Goal: Task Accomplishment & Management: Manage account settings

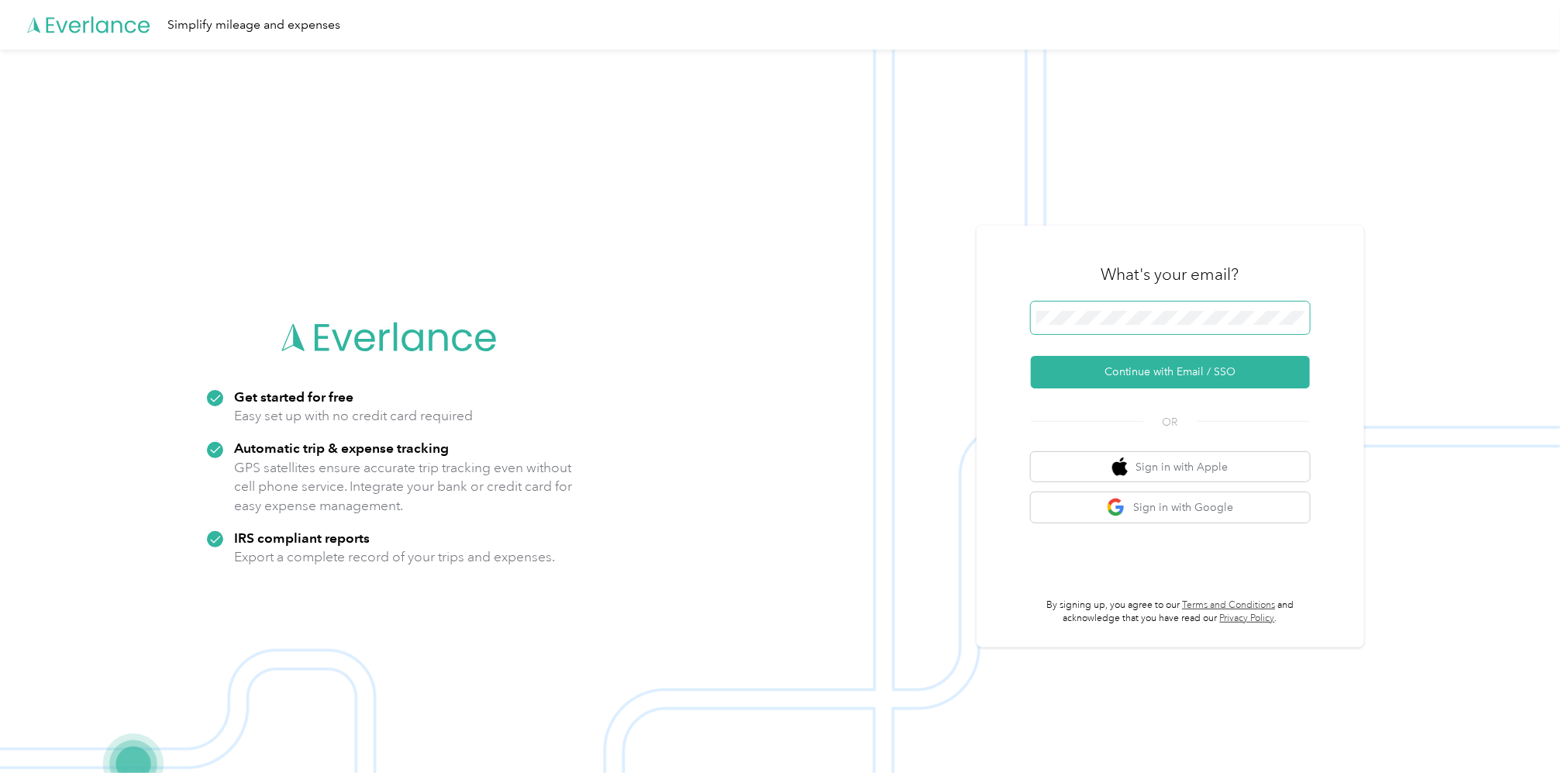
click at [1143, 305] on span at bounding box center [1171, 317] width 279 height 32
click at [1192, 370] on button "Continue with Email / SSO" at bounding box center [1171, 372] width 279 height 32
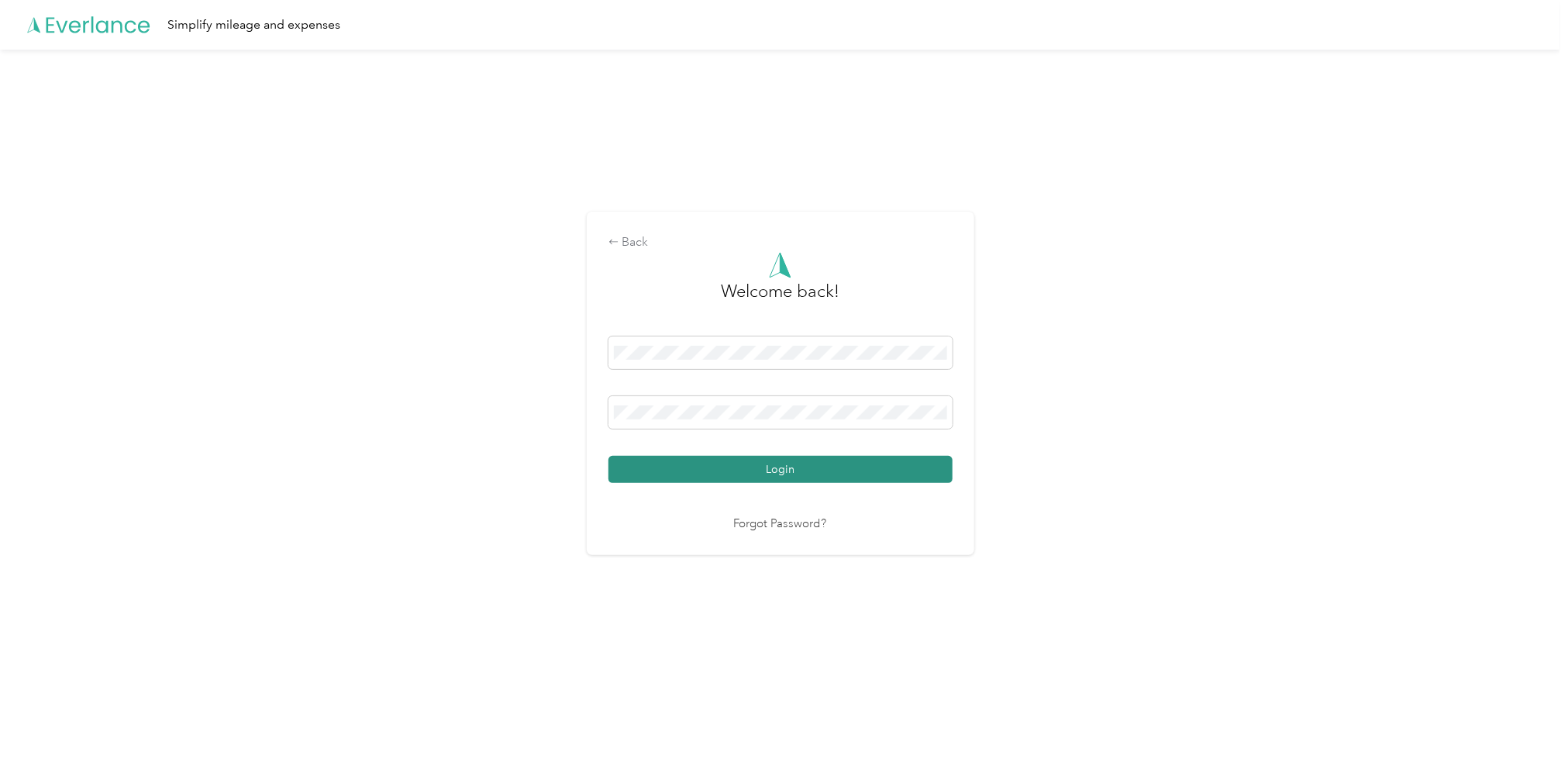
click at [776, 471] on button "Login" at bounding box center [780, 470] width 344 height 27
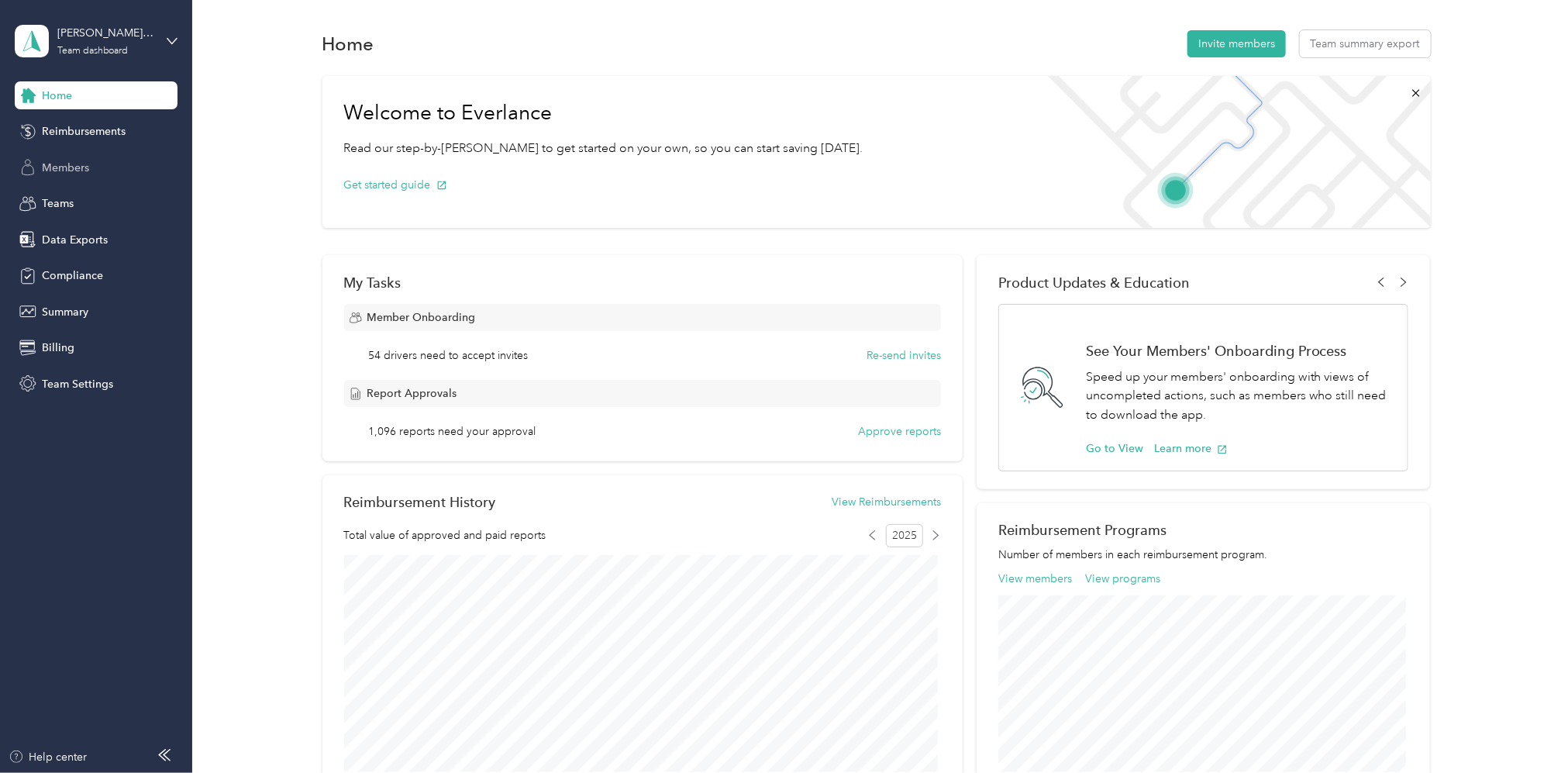
click at [52, 165] on span "Members" at bounding box center [65, 167] width 47 height 17
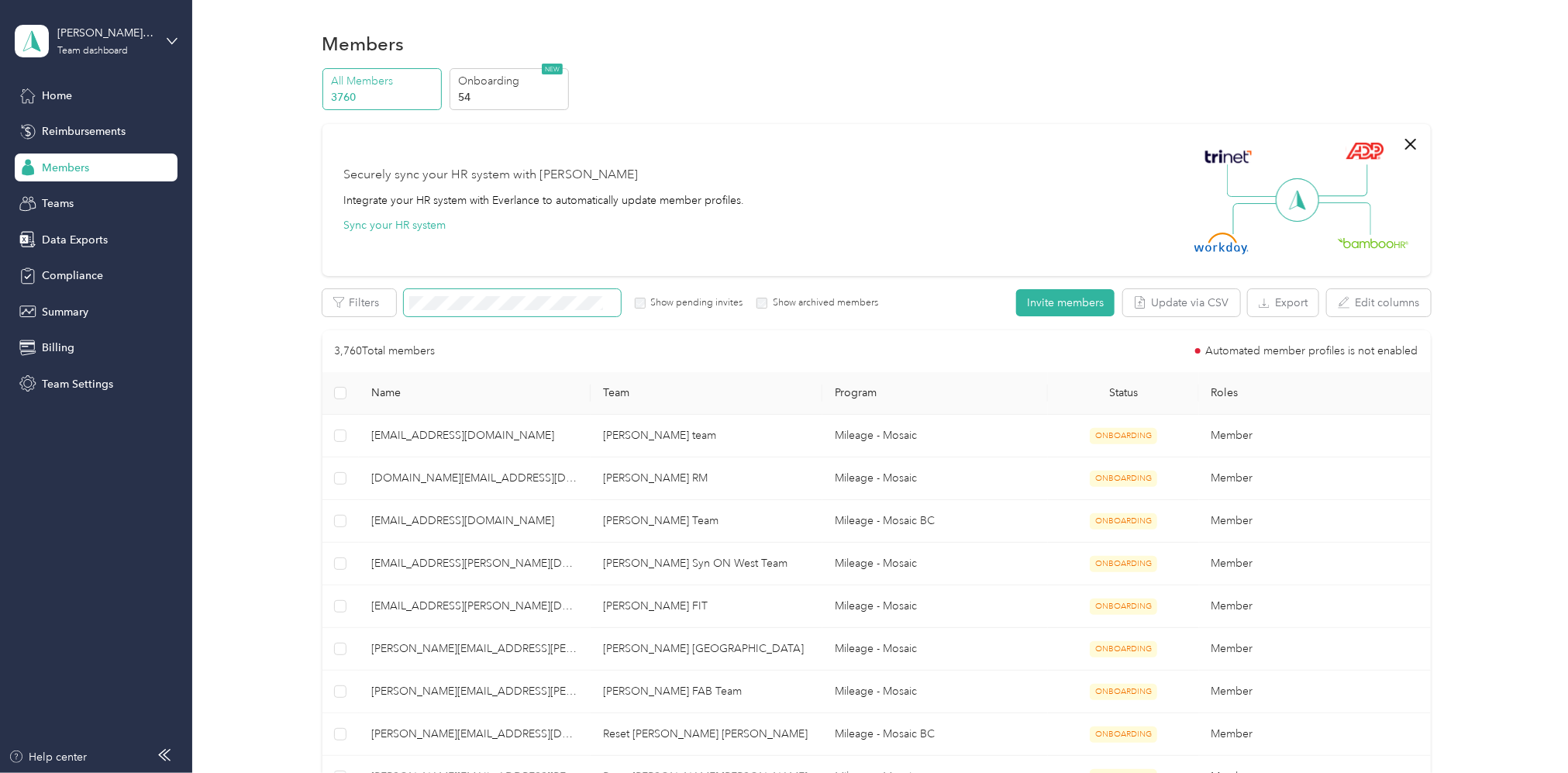
click at [453, 313] on span at bounding box center [512, 302] width 217 height 27
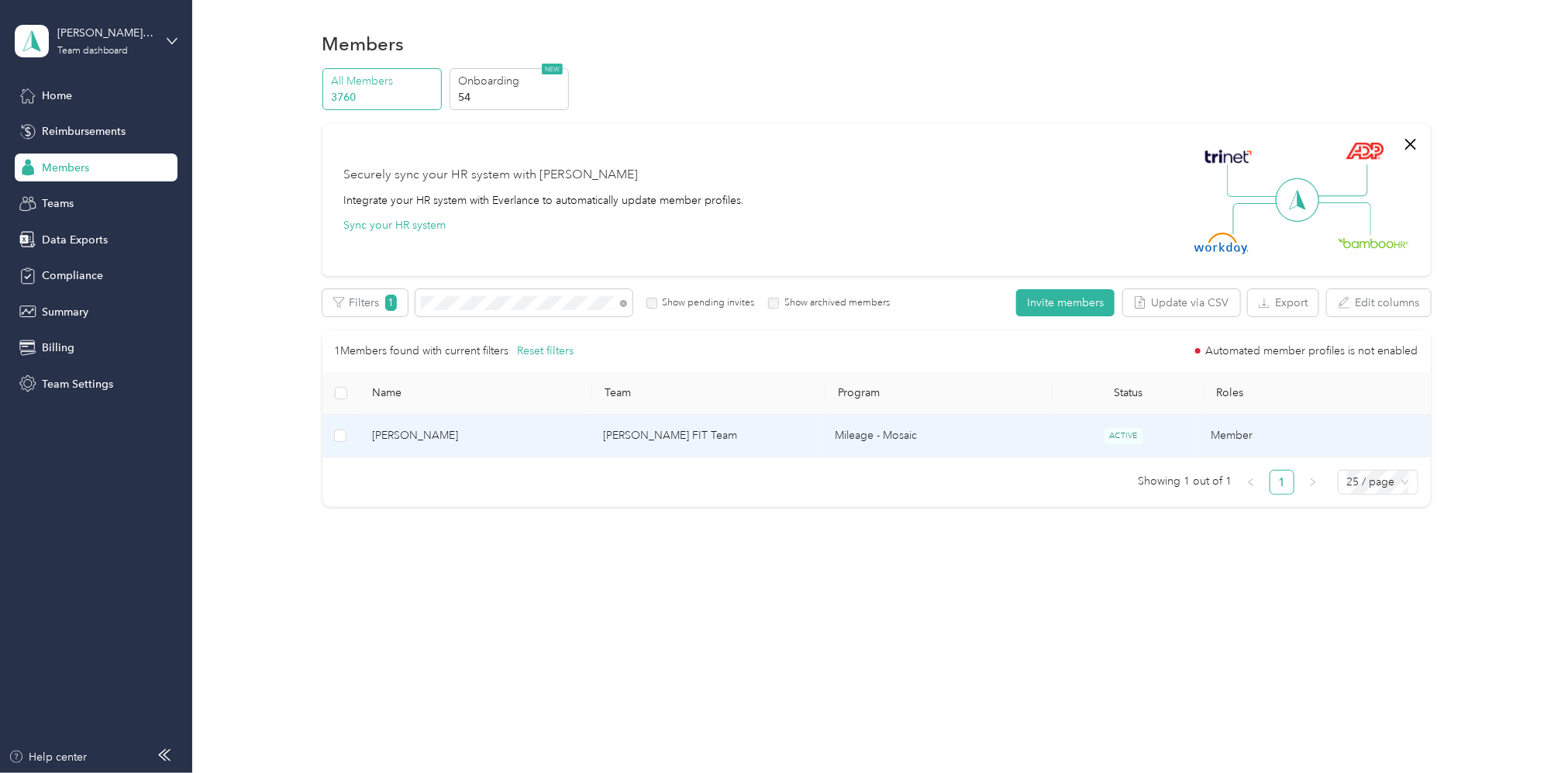
click at [668, 431] on td "[PERSON_NAME] FIT Team" at bounding box center [707, 437] width 232 height 43
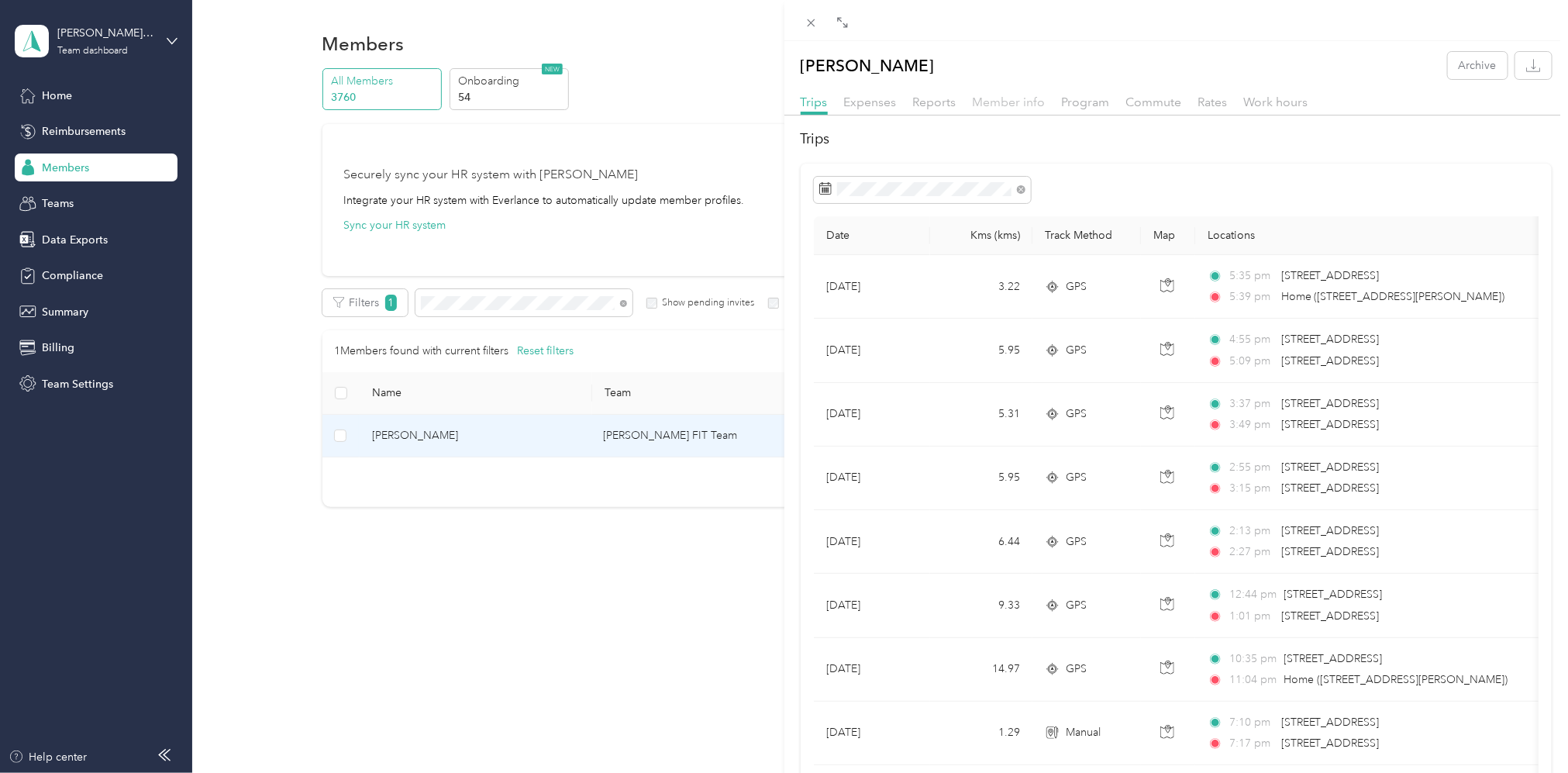
click at [1016, 102] on span "Member info" at bounding box center [1009, 102] width 73 height 15
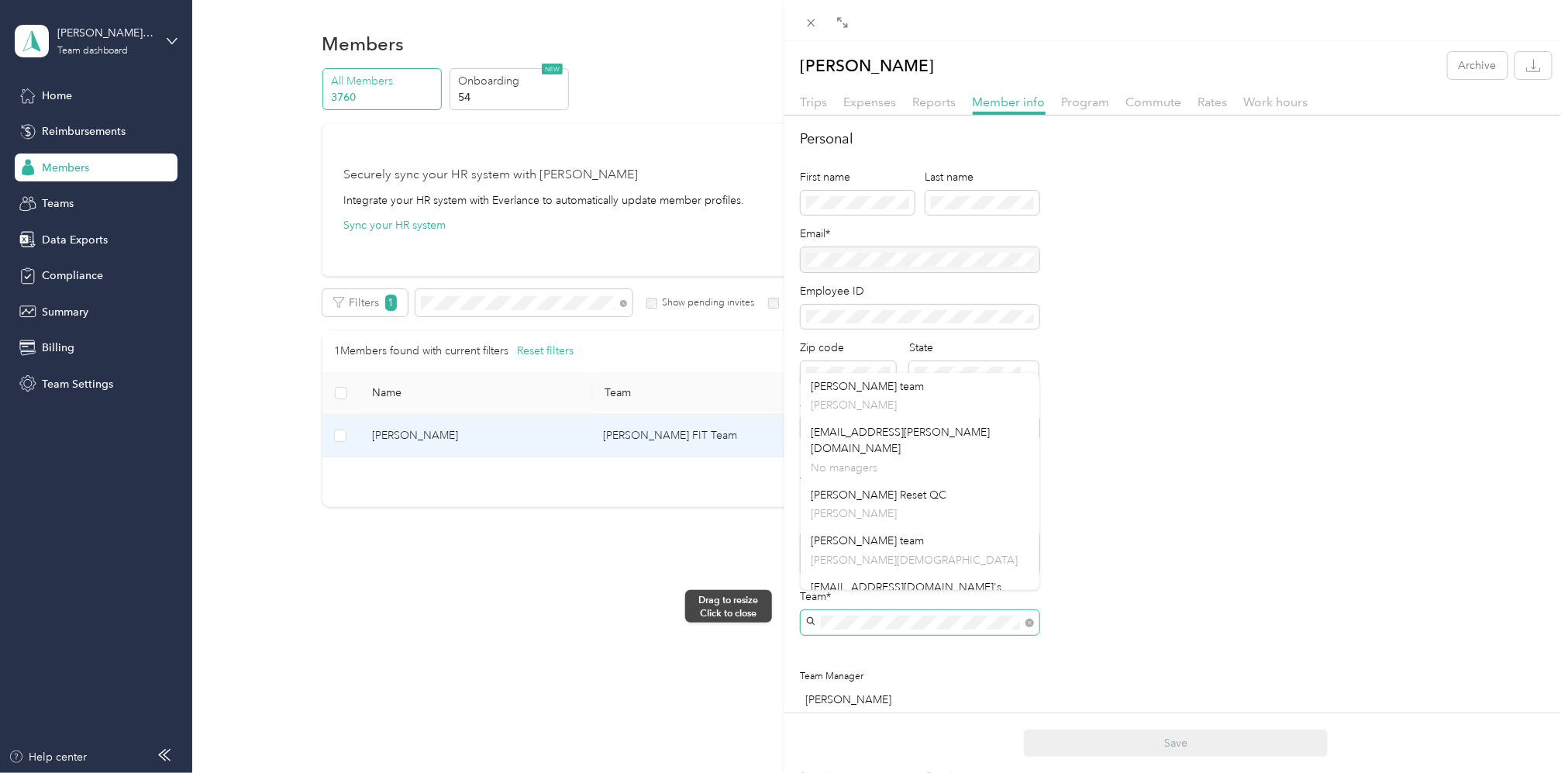
click at [784, 606] on div "[PERSON_NAME] Archive Trips Expenses Reports Member info Program Commute Rates …" at bounding box center [784, 386] width 1568 height 773
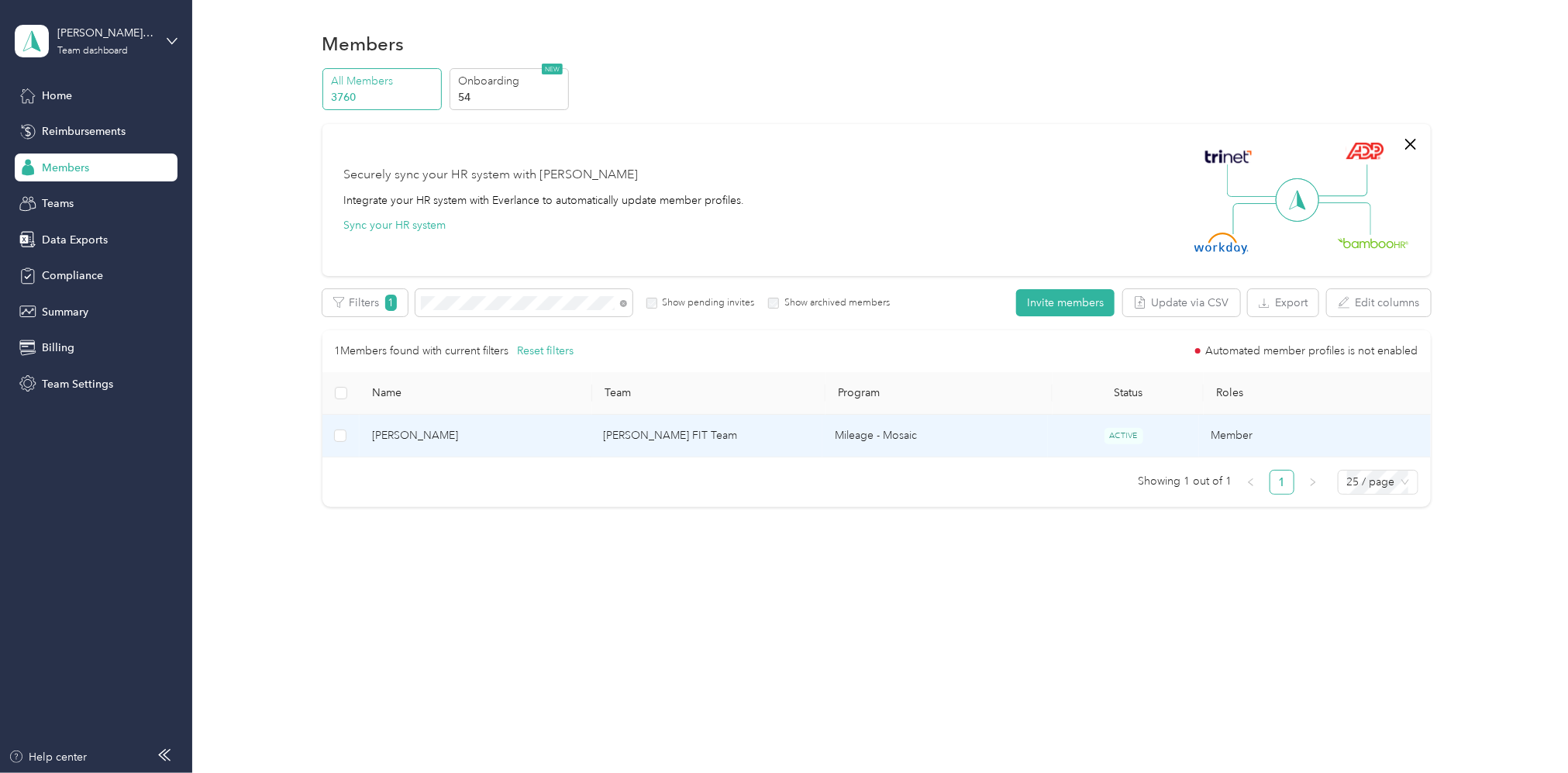
click at [702, 435] on td "[PERSON_NAME] FIT Team" at bounding box center [707, 437] width 232 height 43
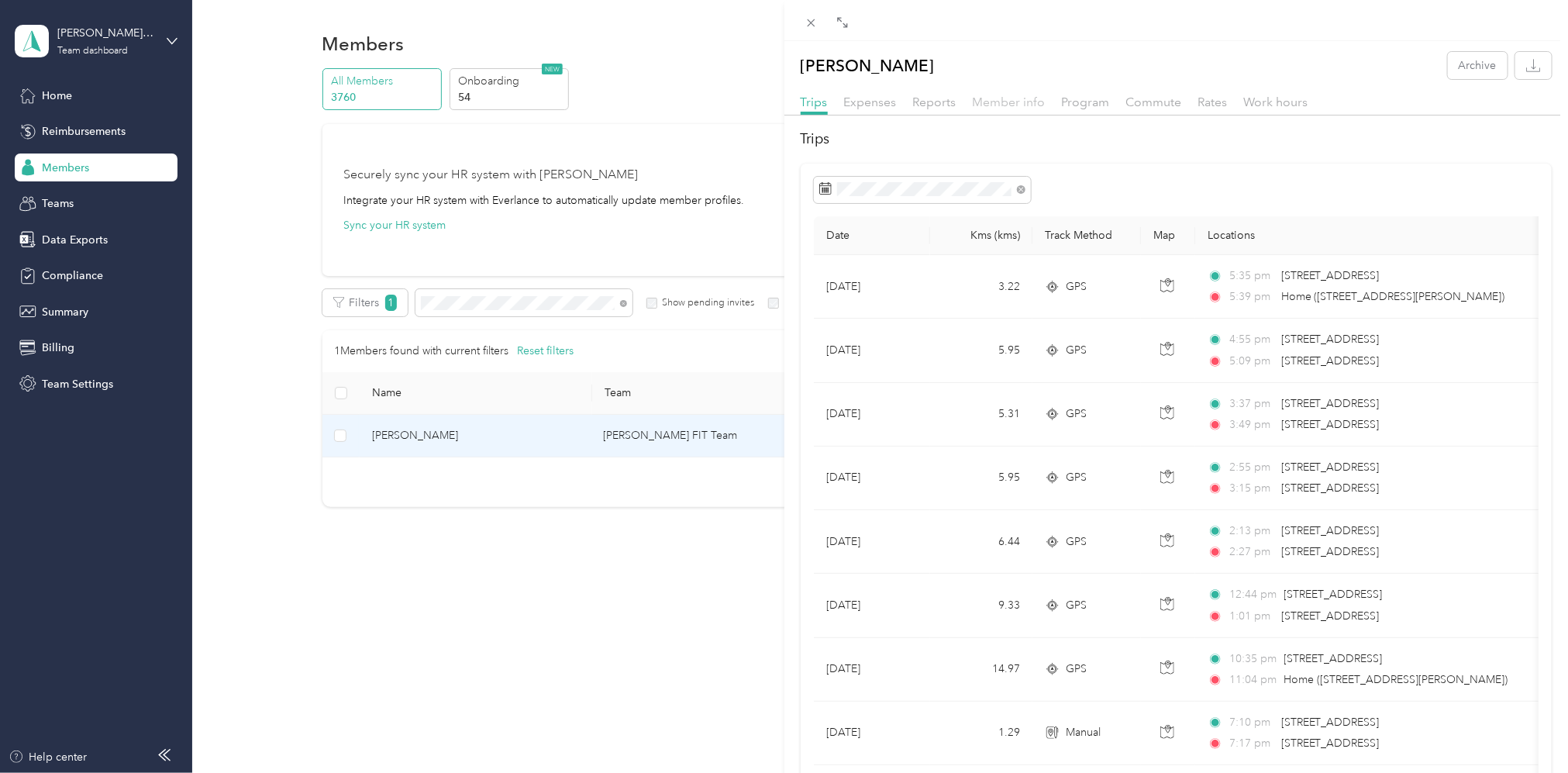
click at [1037, 109] on span "Member info" at bounding box center [1009, 102] width 73 height 15
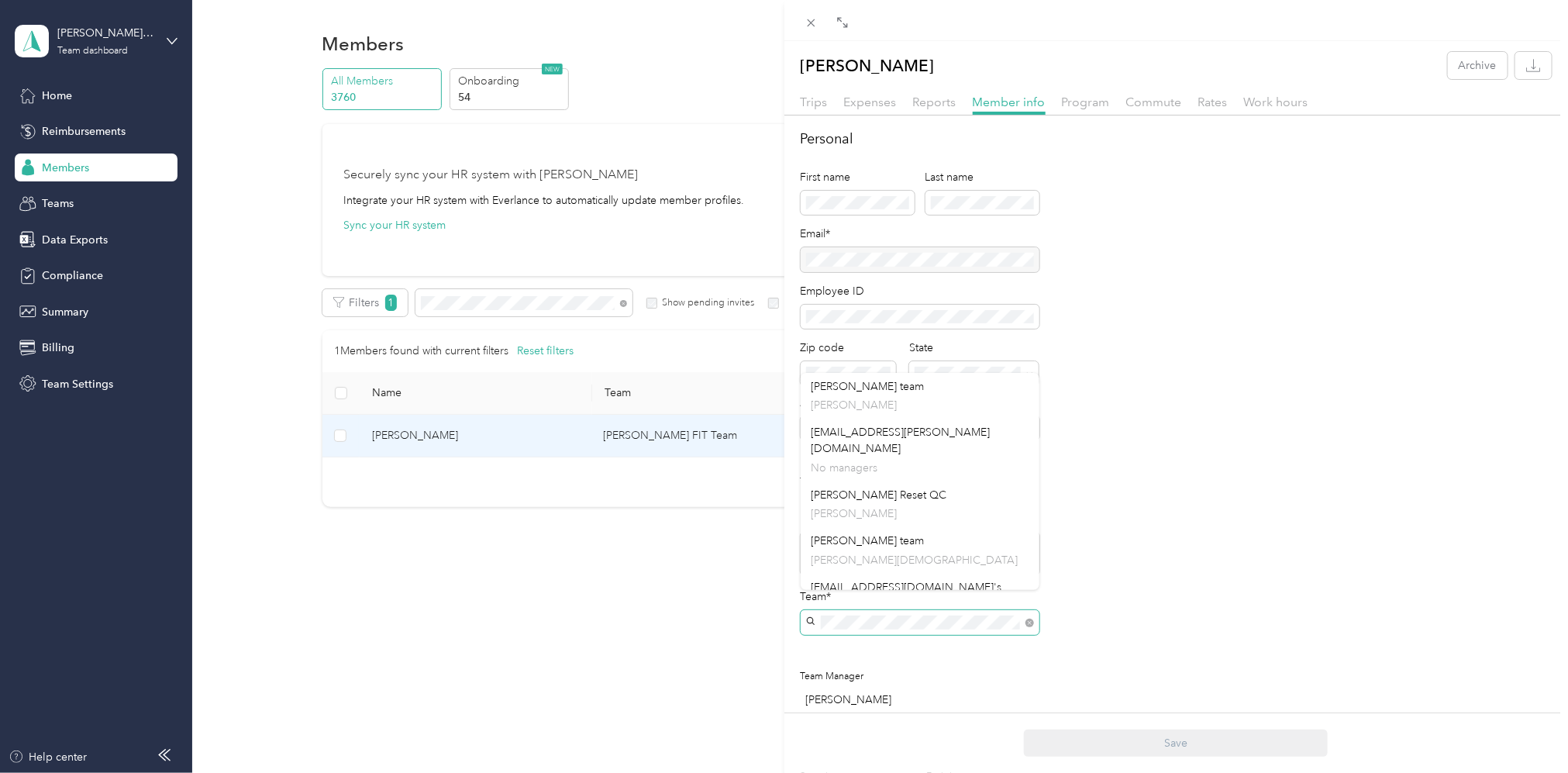
click at [814, 610] on span at bounding box center [920, 622] width 239 height 24
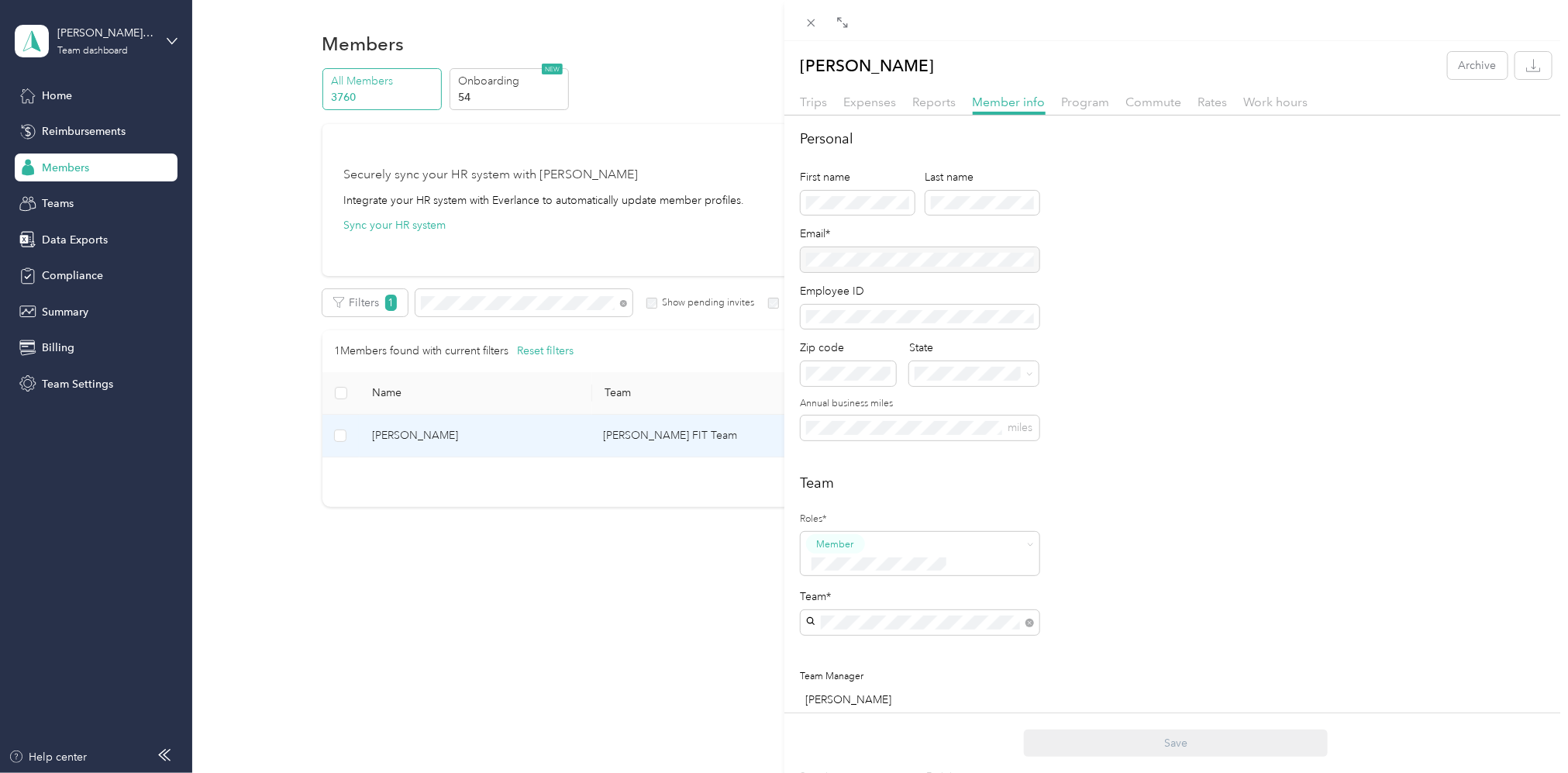
click at [840, 670] on div "[PERSON_NAME] FIT Team [PERSON_NAME]" at bounding box center [920, 685] width 217 height 36
click at [1180, 745] on button "Save" at bounding box center [1176, 743] width 304 height 27
click at [516, 298] on div "[PERSON_NAME] Archive Trips Expenses Reports Member info Program Commute Rates …" at bounding box center [784, 386] width 1568 height 773
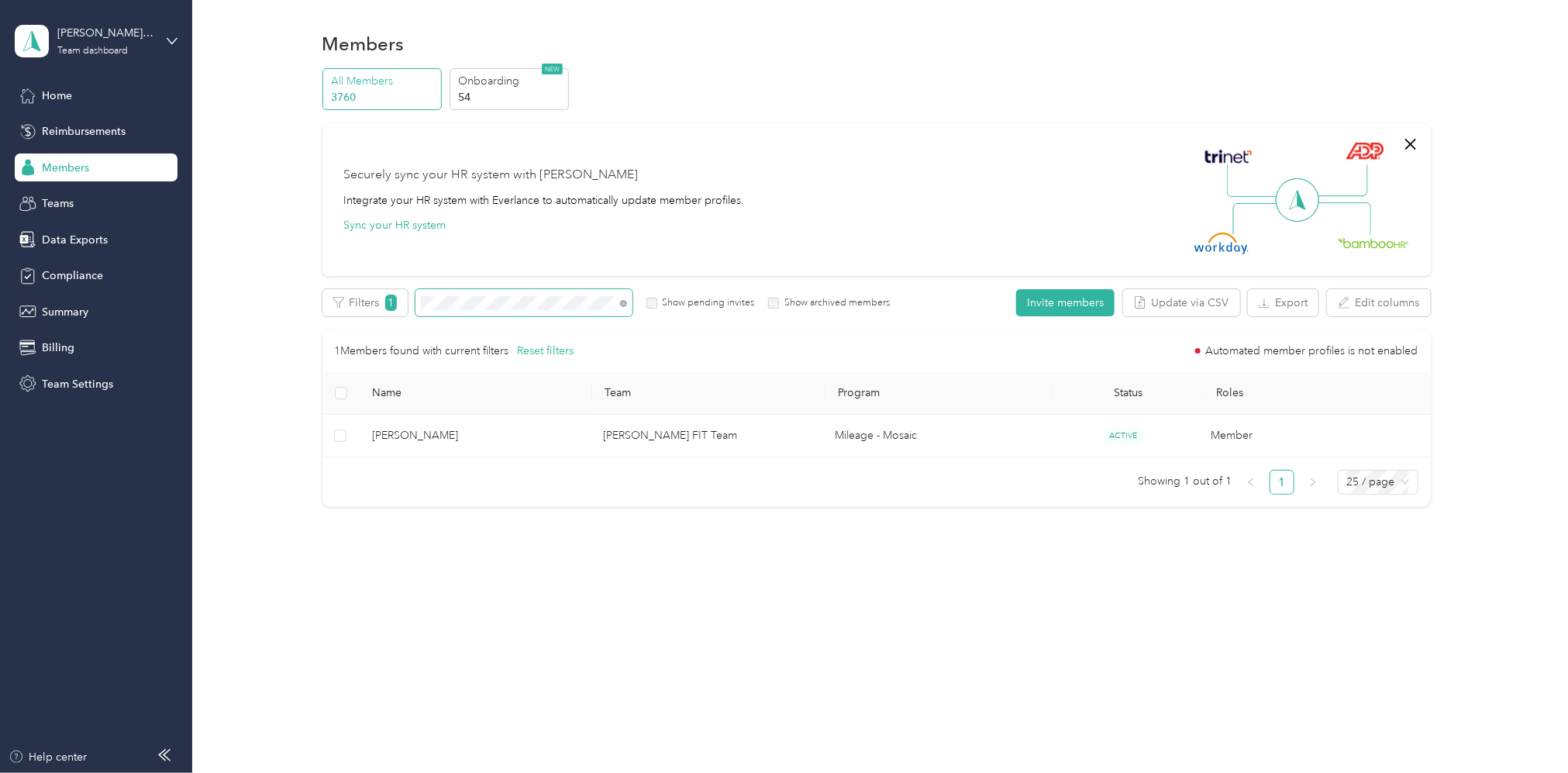
click at [282, 313] on div "All Members 3760 Onboarding 54 NEW Securely sync your HR system with Everlance …" at bounding box center [877, 295] width 1330 height 453
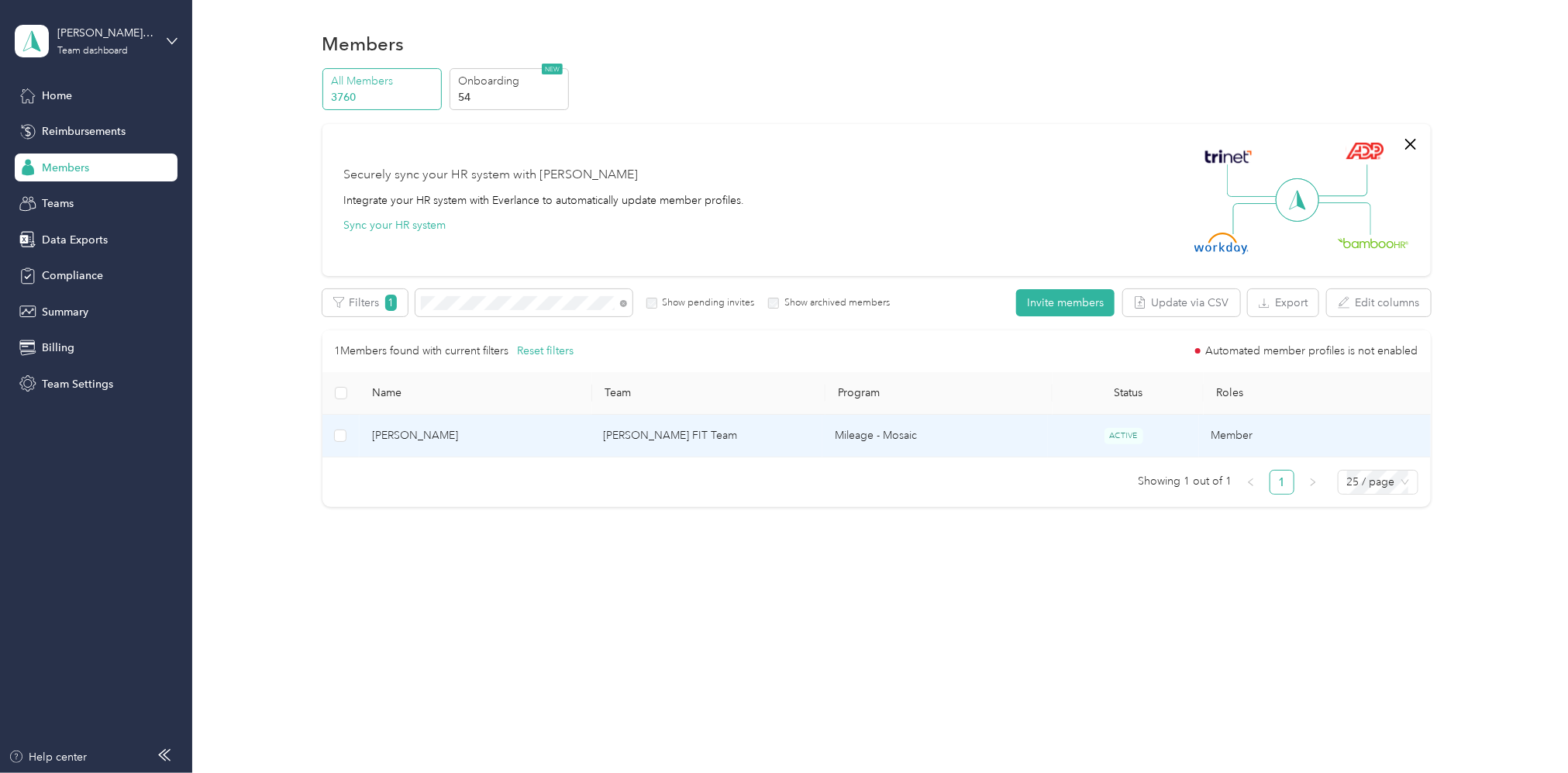
click at [683, 431] on td "[PERSON_NAME] FIT Team" at bounding box center [707, 437] width 232 height 43
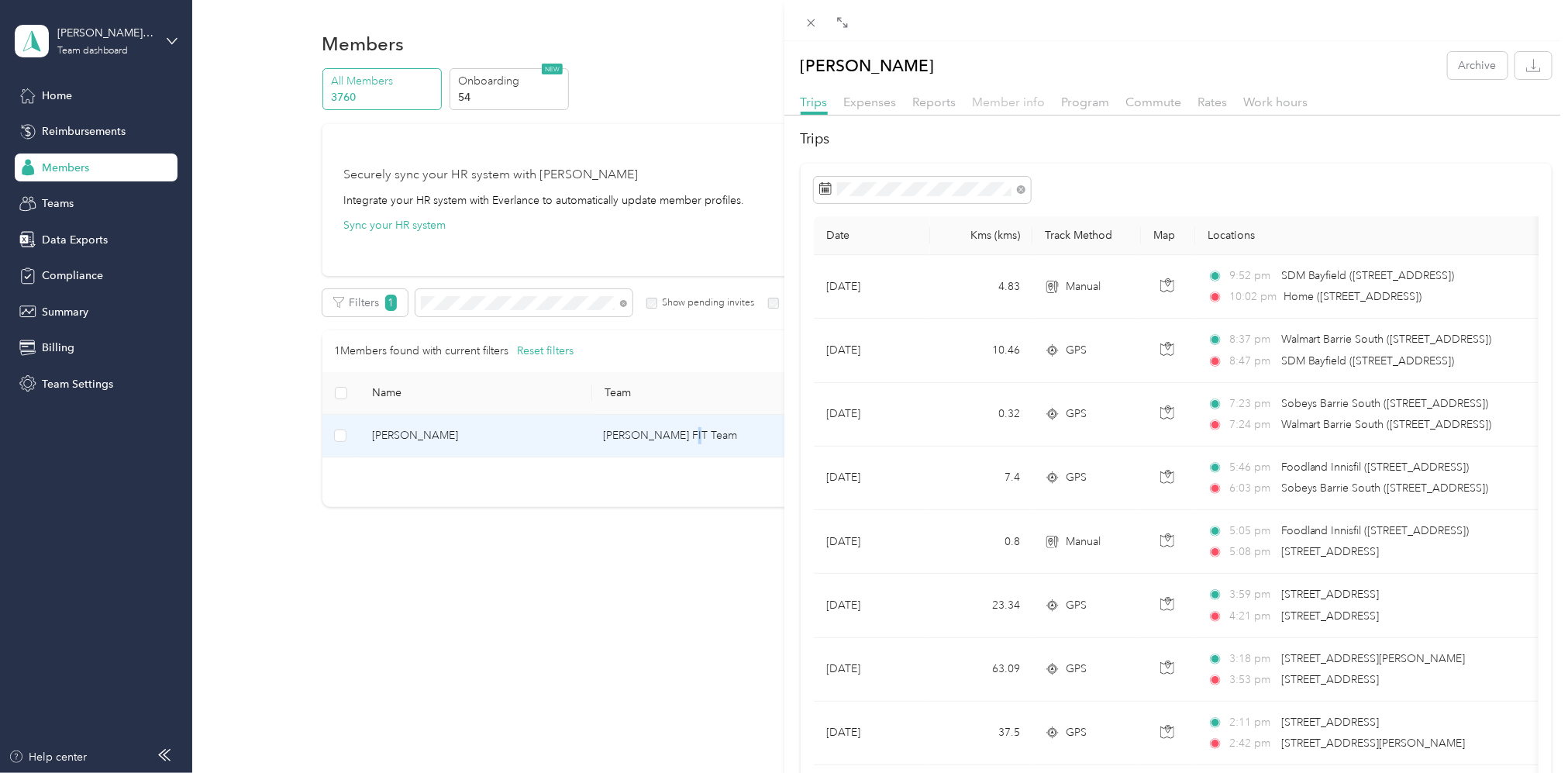
click at [1005, 96] on span "Member info" at bounding box center [1009, 102] width 73 height 15
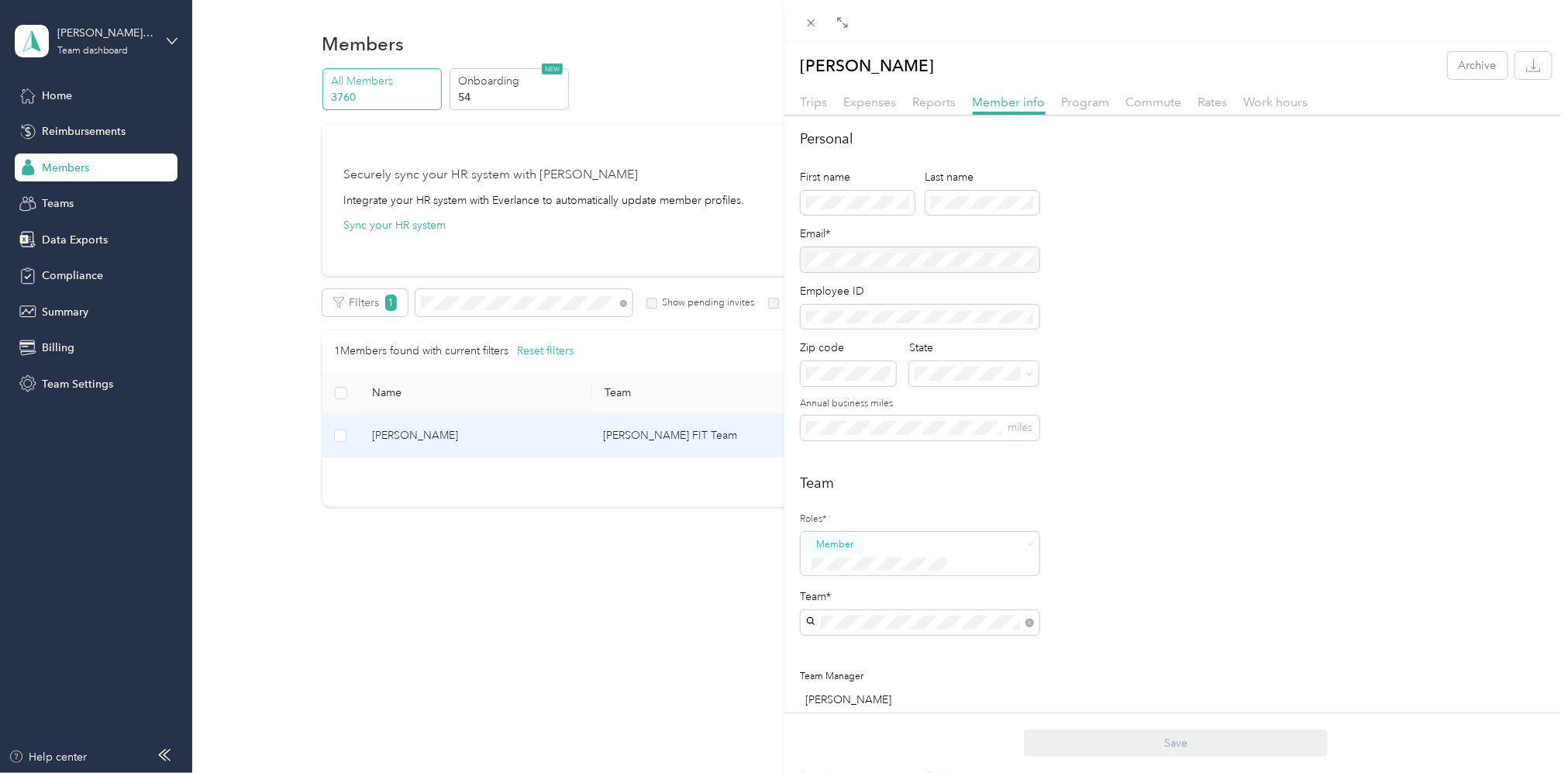
click at [874, 687] on p "[PERSON_NAME]" at bounding box center [920, 692] width 217 height 17
click at [1177, 746] on button "Save" at bounding box center [1176, 743] width 304 height 27
click at [521, 298] on div "[PERSON_NAME] Archive Trips Expenses Reports Member info Program Commute Rates …" at bounding box center [784, 386] width 1568 height 773
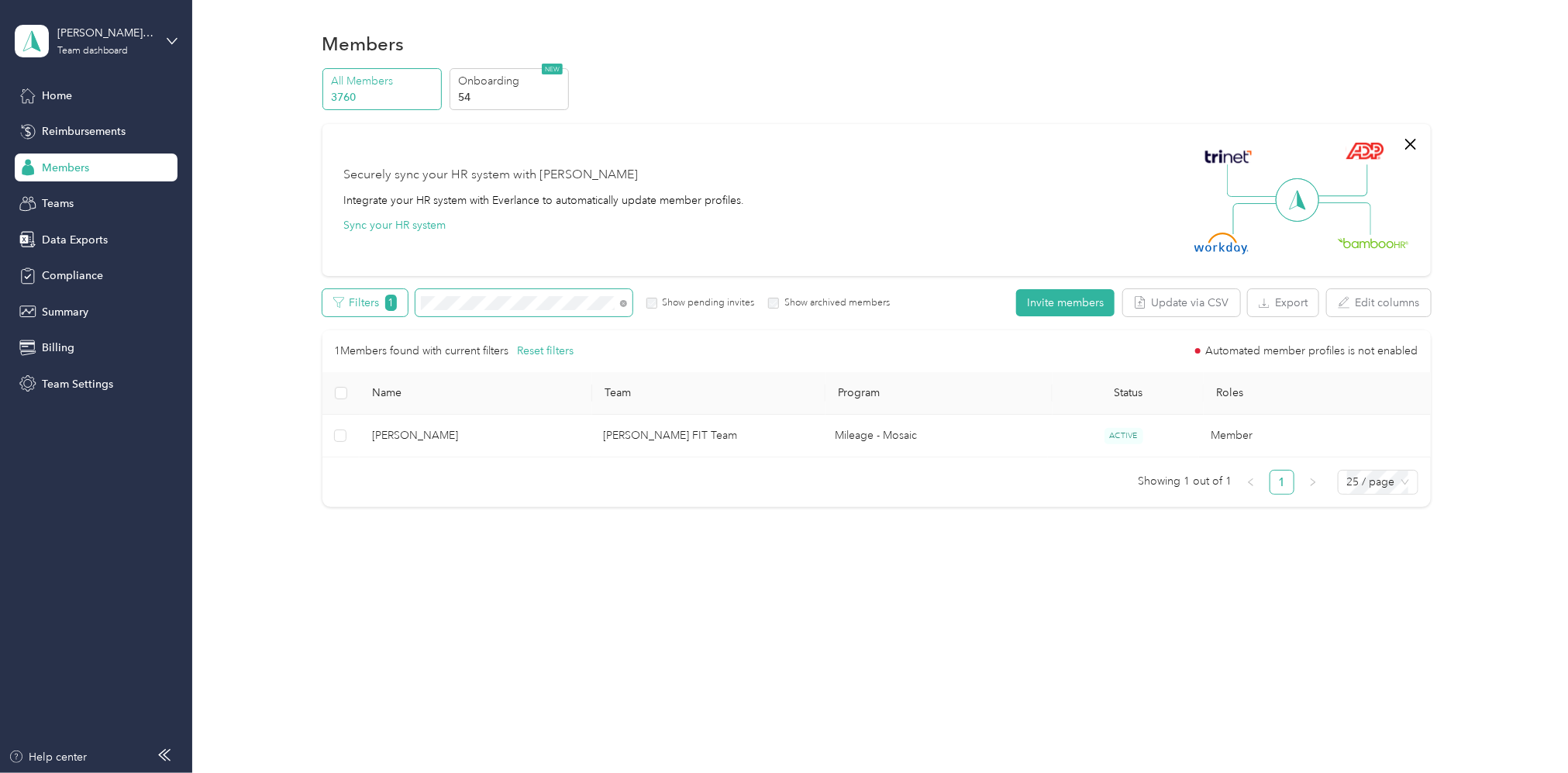
click at [375, 314] on div "Filters 1 Show pending invites Show archived members" at bounding box center [607, 302] width 568 height 27
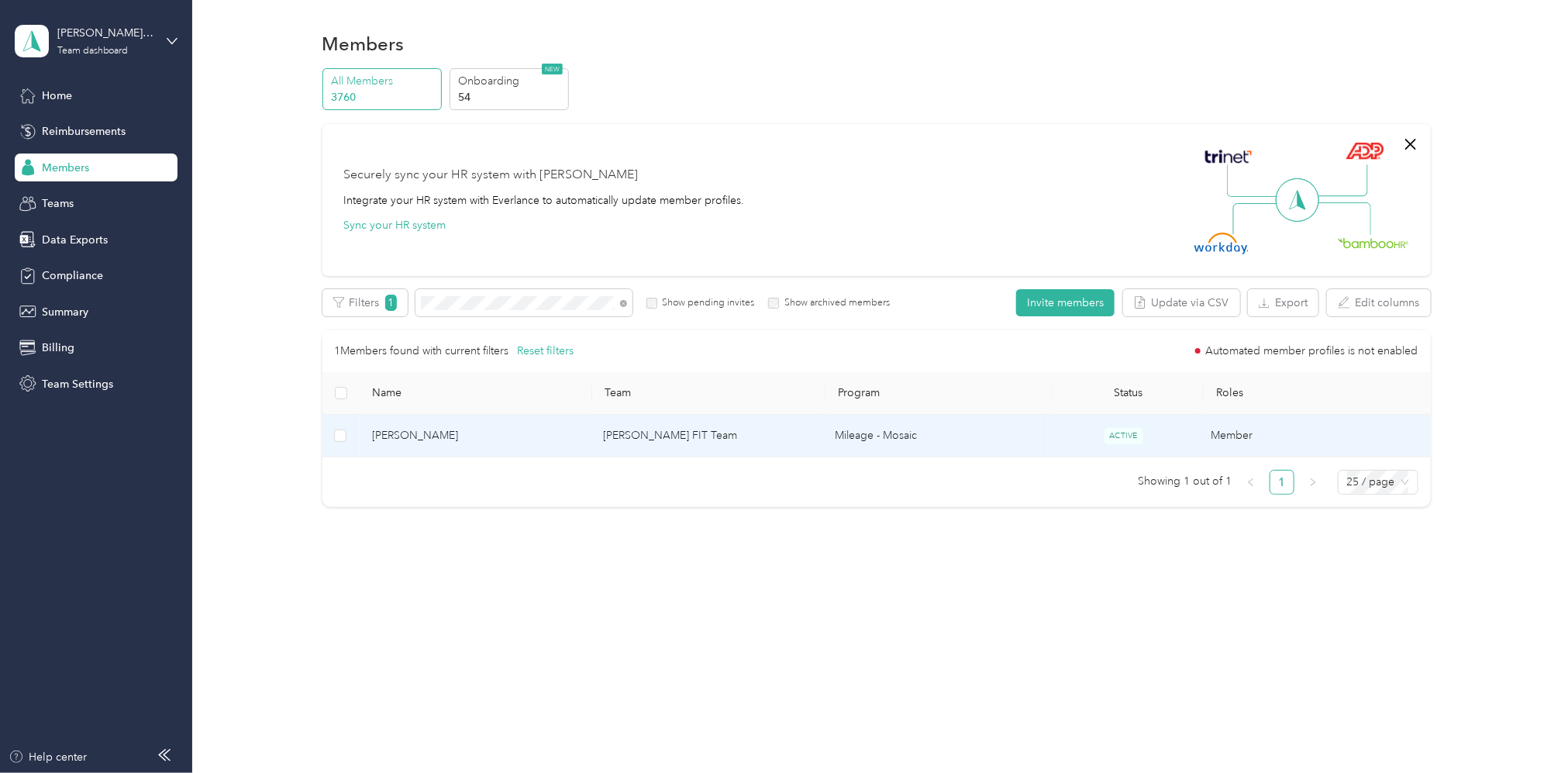
click at [623, 426] on td "[PERSON_NAME] FIT Team" at bounding box center [707, 437] width 232 height 43
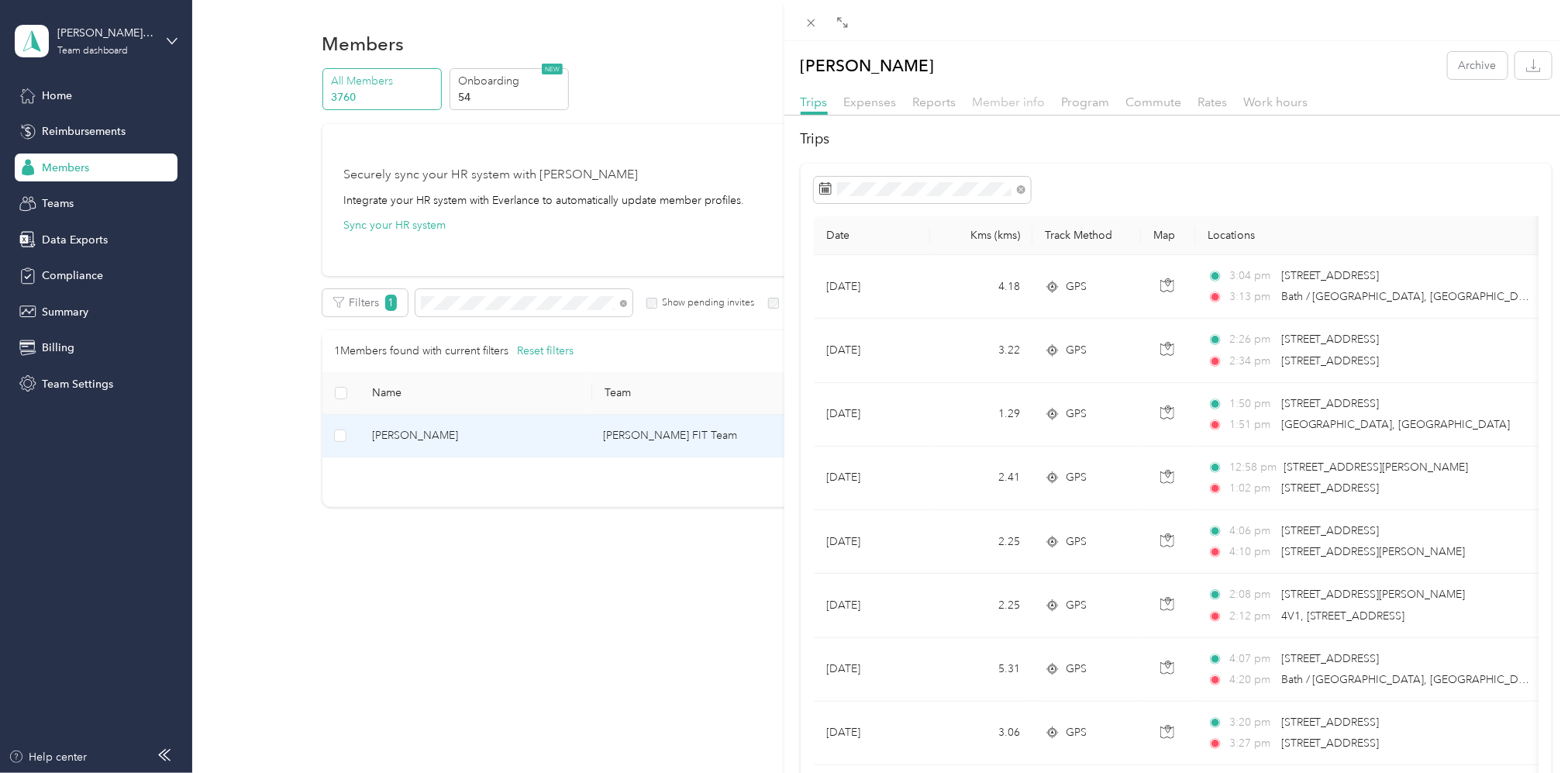
click at [1009, 96] on span "Member info" at bounding box center [1009, 102] width 73 height 15
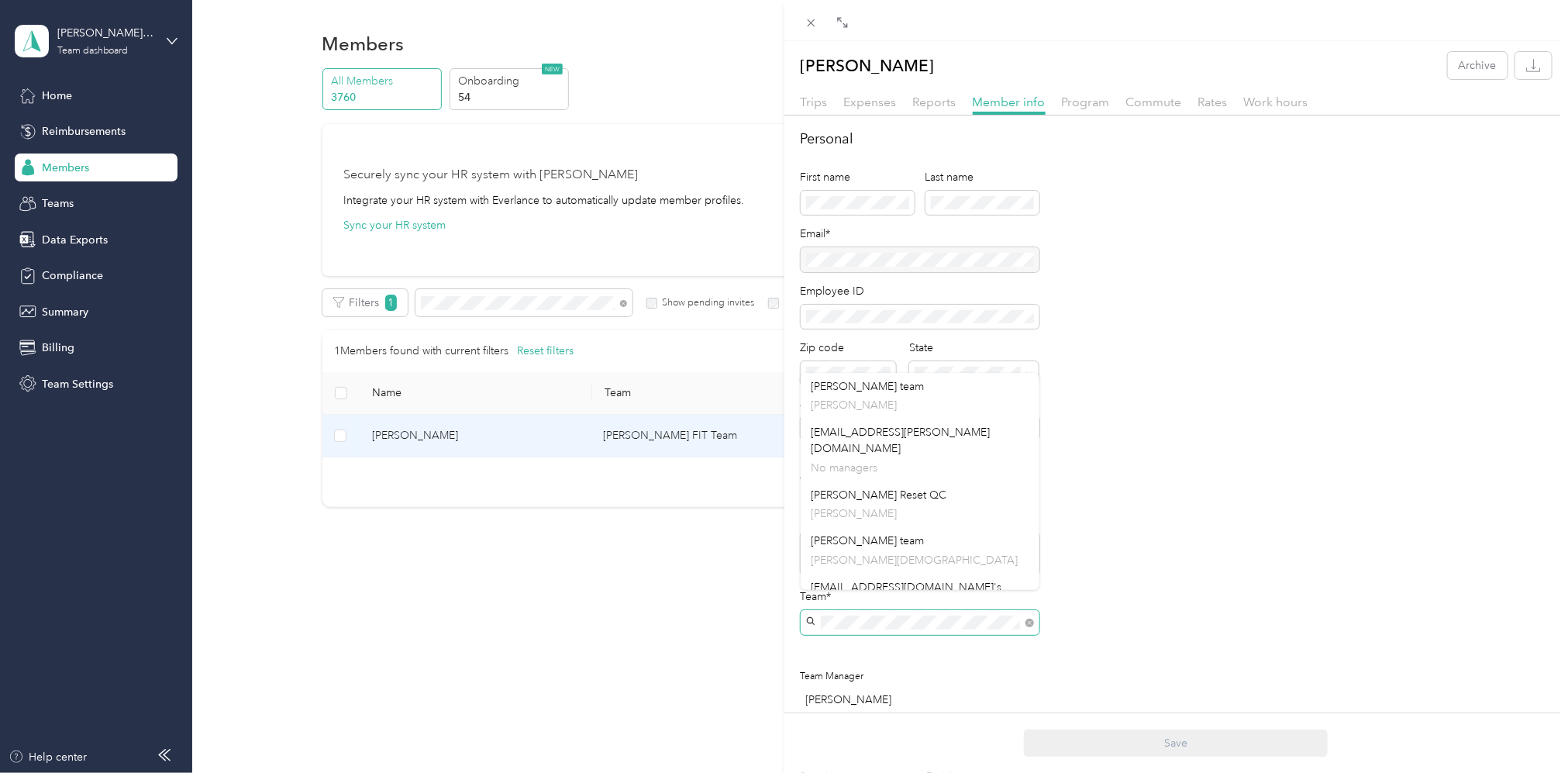
click at [812, 610] on span at bounding box center [920, 622] width 239 height 24
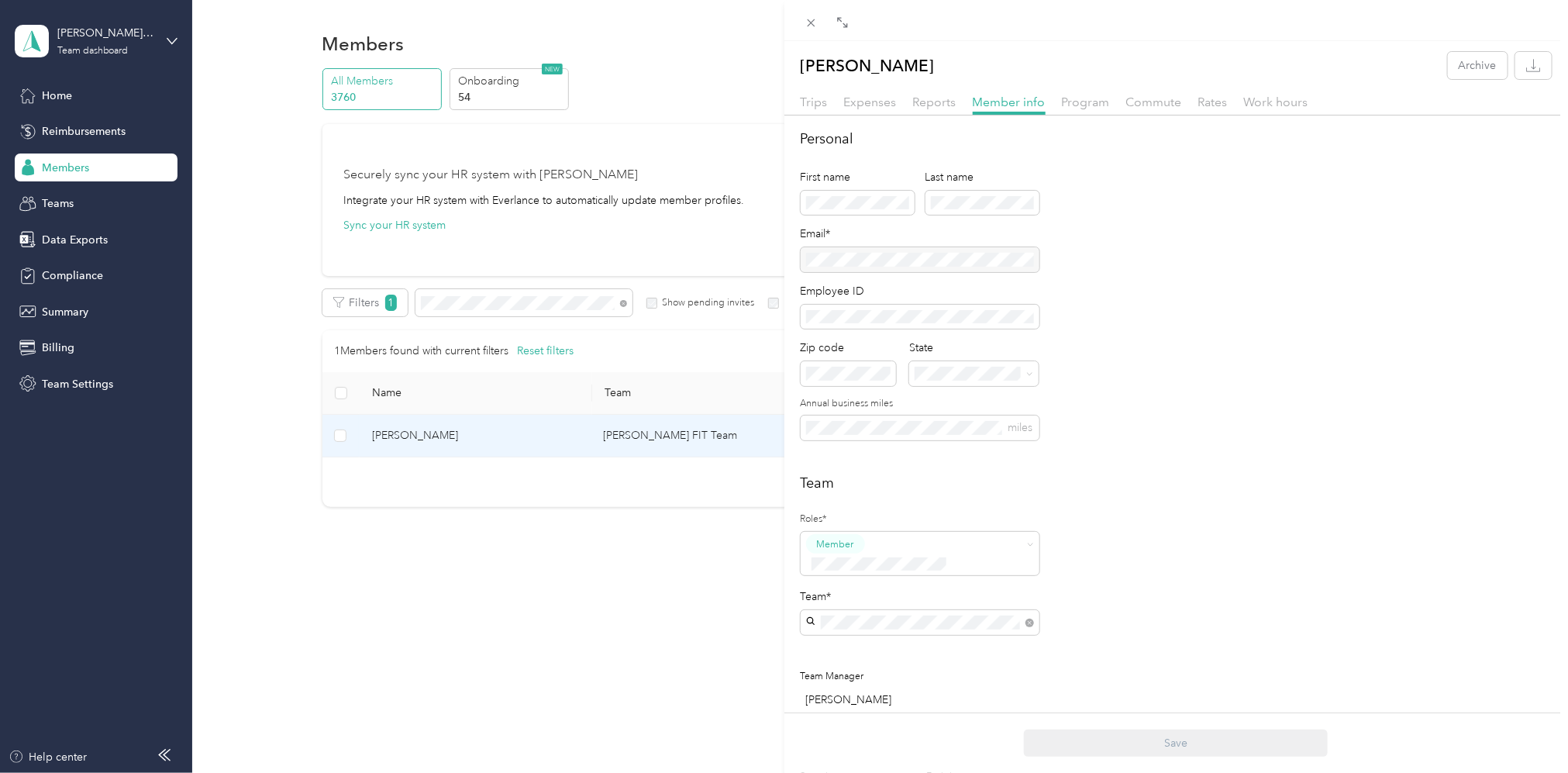
click at [901, 681] on div "[PERSON_NAME] FIT Team [PERSON_NAME]" at bounding box center [920, 687] width 217 height 36
click at [1169, 742] on button "Save" at bounding box center [1176, 743] width 304 height 27
click at [498, 317] on div "[PERSON_NAME] Archive Trips Expenses Reports Member info Program Commute Rates …" at bounding box center [784, 386] width 1568 height 773
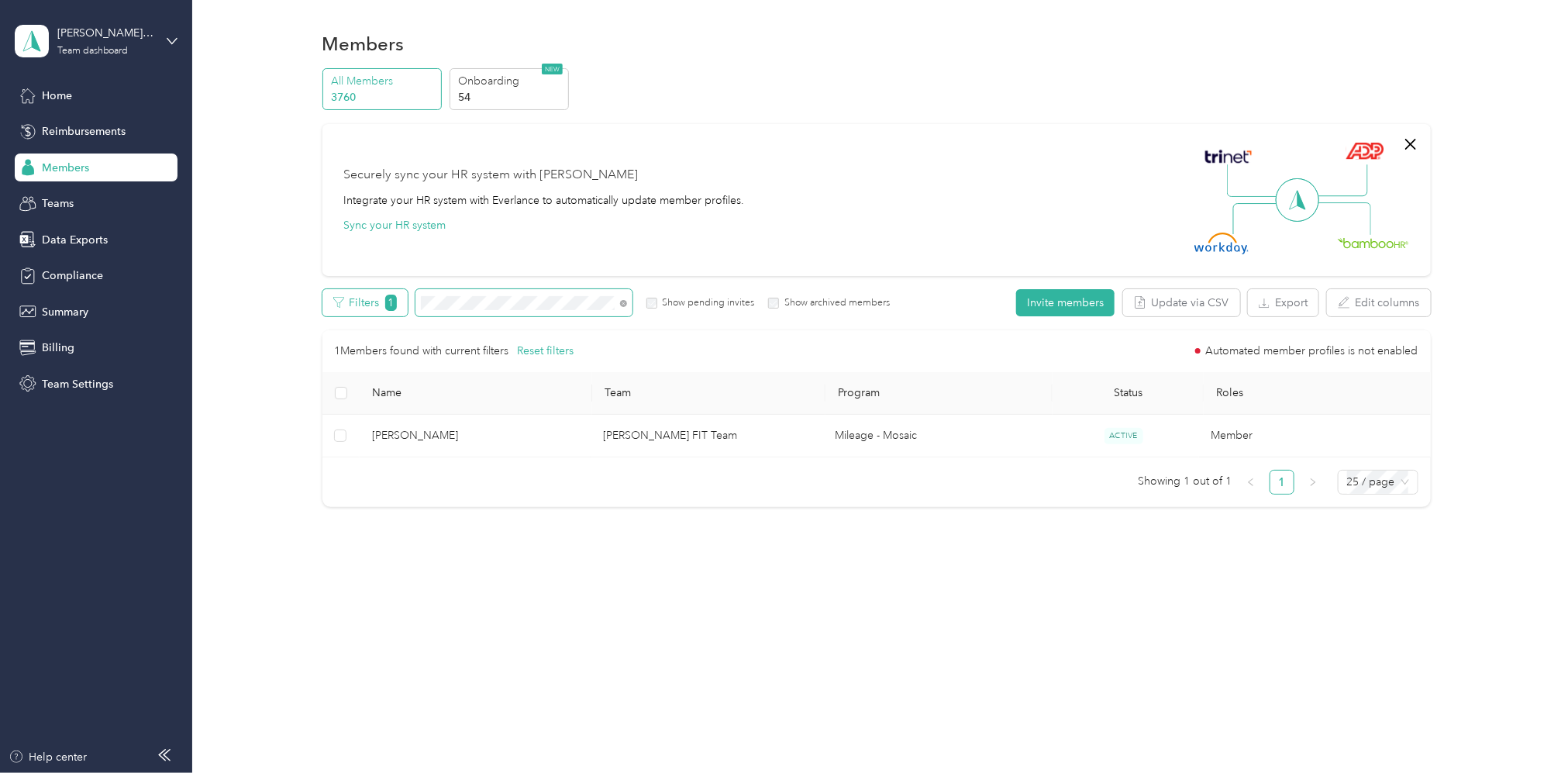
click at [387, 302] on div "Filters 1 Show pending invites Show archived members" at bounding box center [607, 302] width 568 height 27
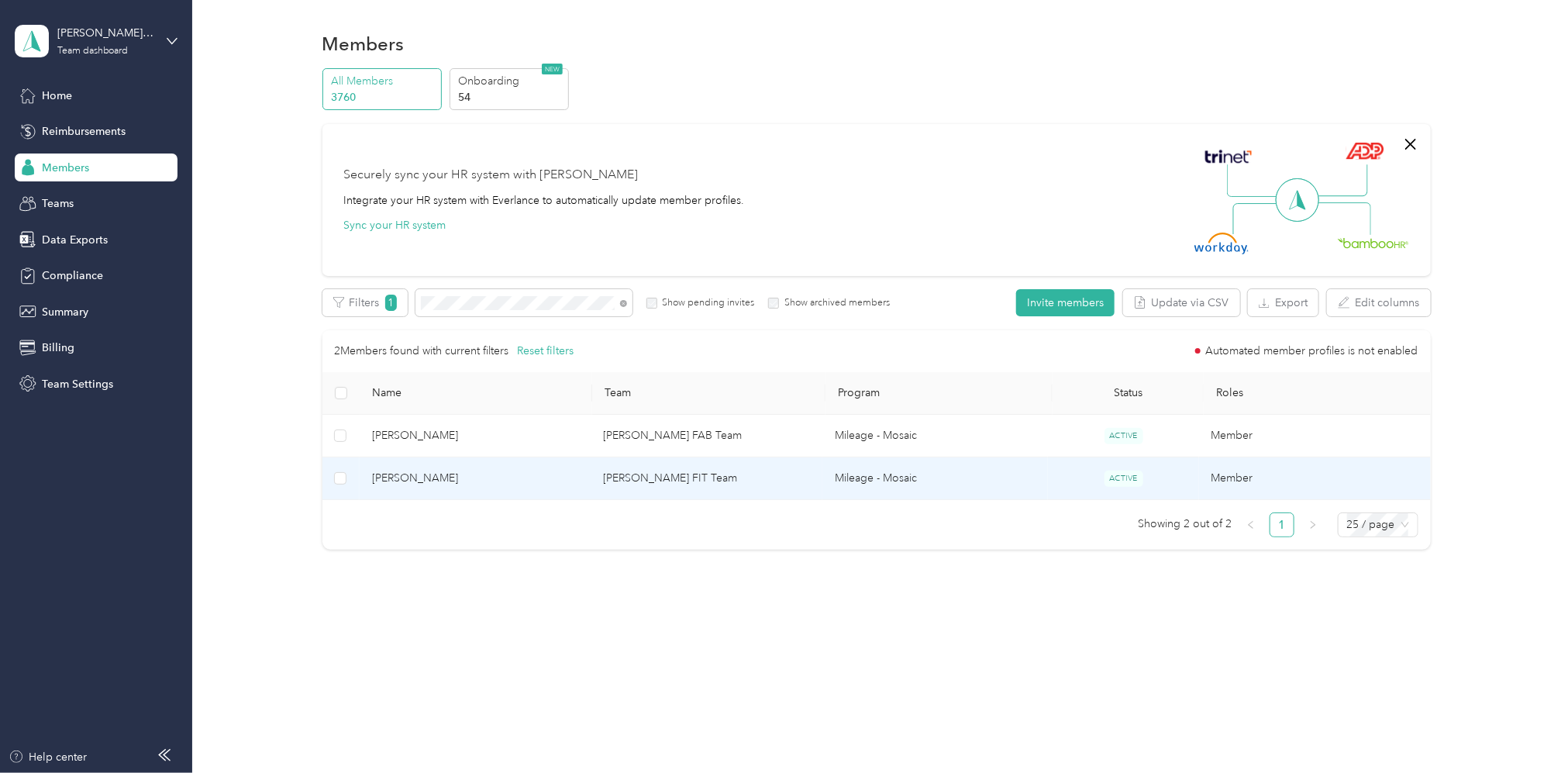
click at [685, 489] on td "[PERSON_NAME] FIT Team" at bounding box center [707, 479] width 232 height 43
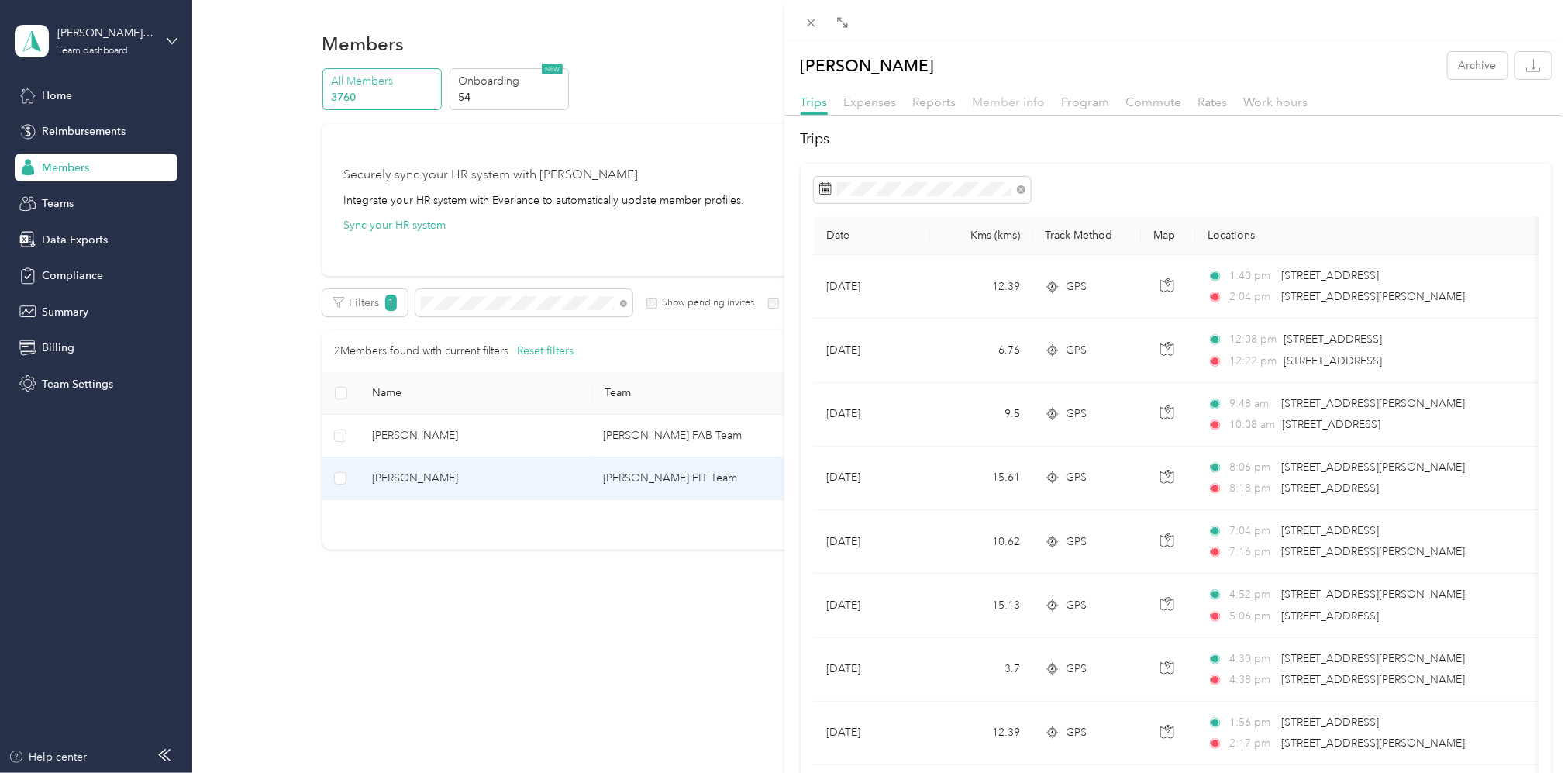
click at [1019, 96] on span "Member info" at bounding box center [1009, 102] width 73 height 15
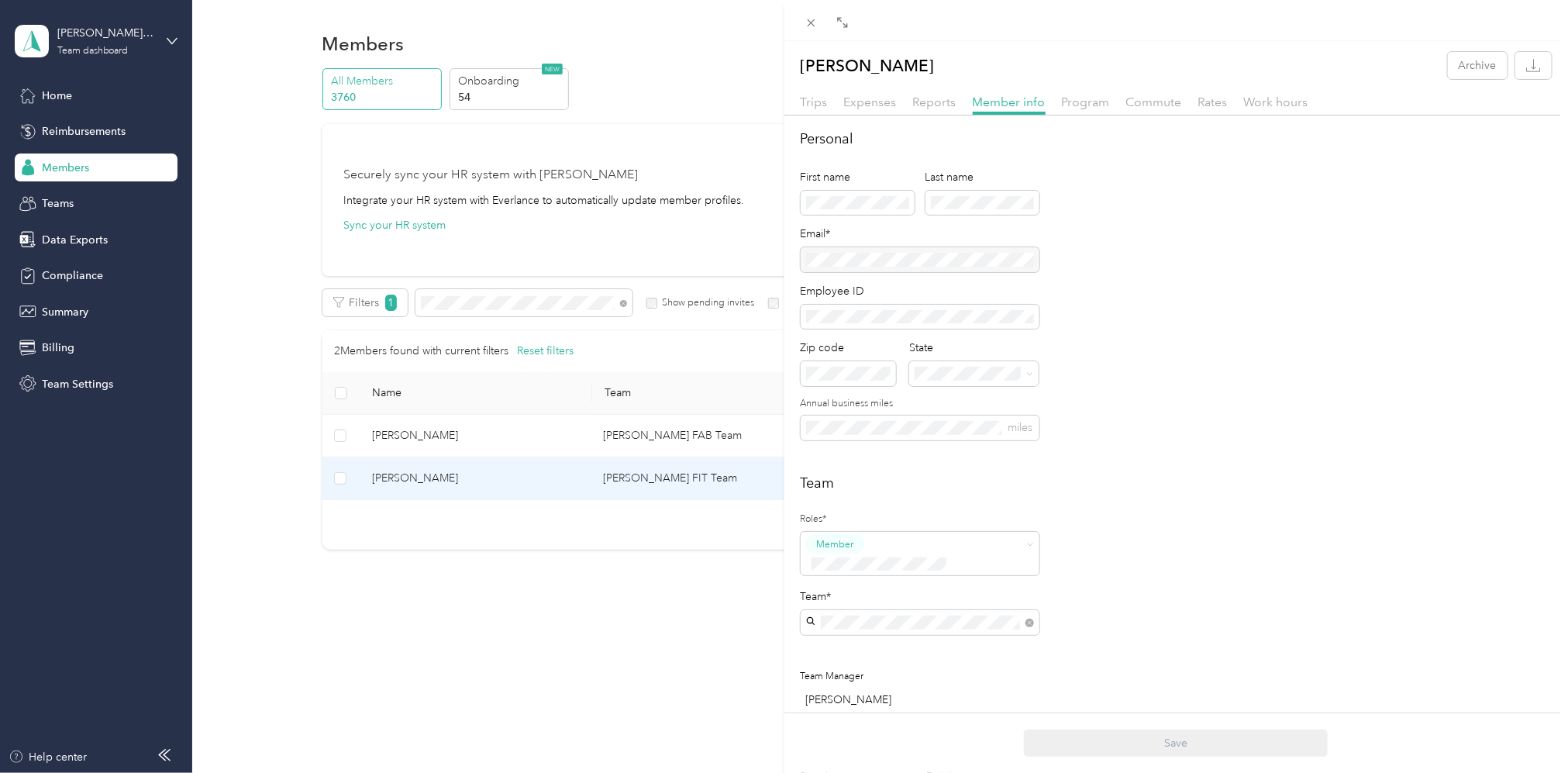
click at [840, 674] on span "[PERSON_NAME] FIT Team" at bounding box center [879, 677] width 134 height 13
click at [1167, 741] on button "Save" at bounding box center [1176, 743] width 304 height 27
click at [491, 297] on div "[PERSON_NAME] Archive Trips Expenses Reports Member info Program Commute Rates …" at bounding box center [784, 386] width 1568 height 773
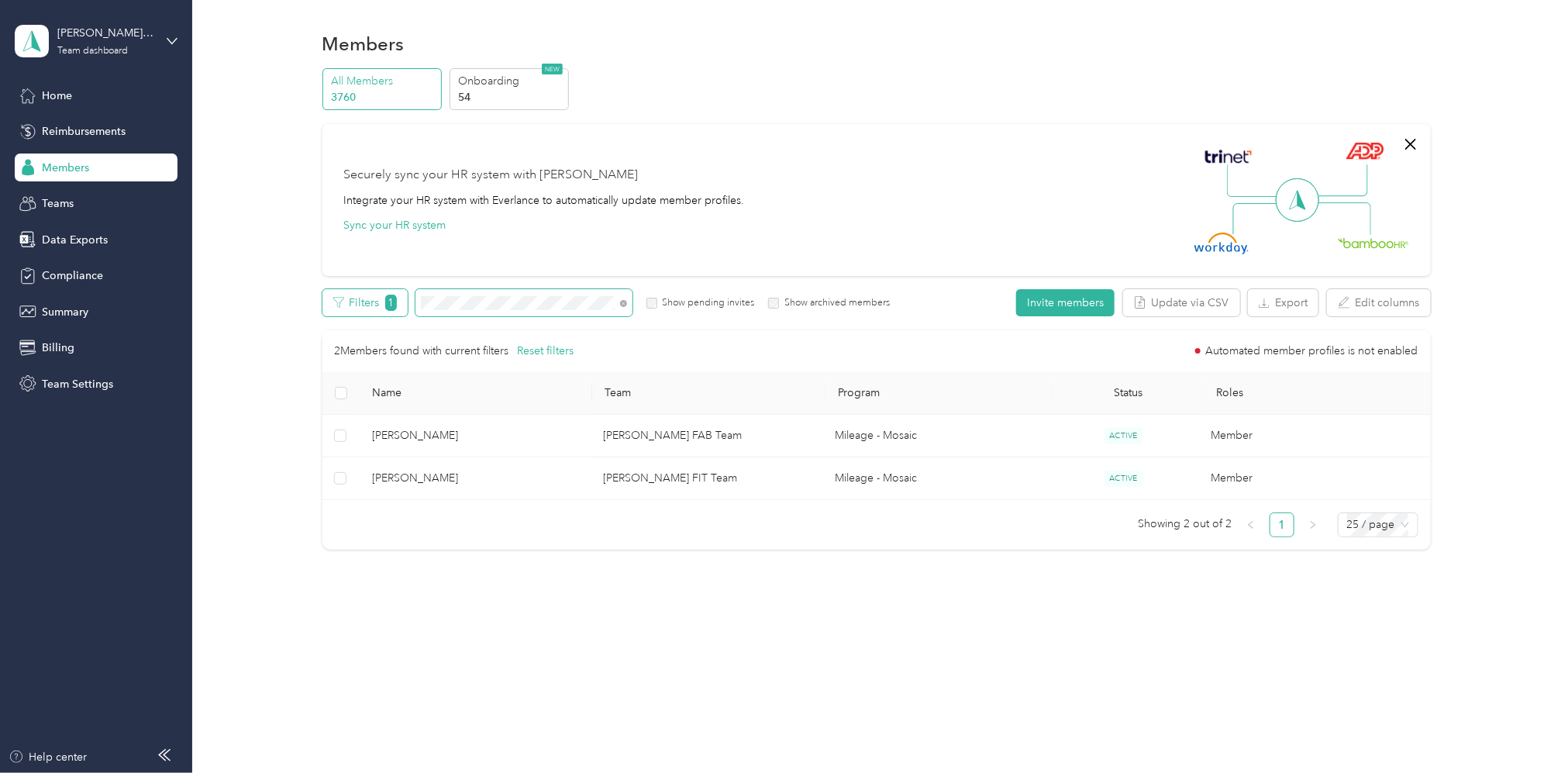
click at [367, 305] on div "Filters 1 Show pending invites Show archived members" at bounding box center [607, 302] width 568 height 27
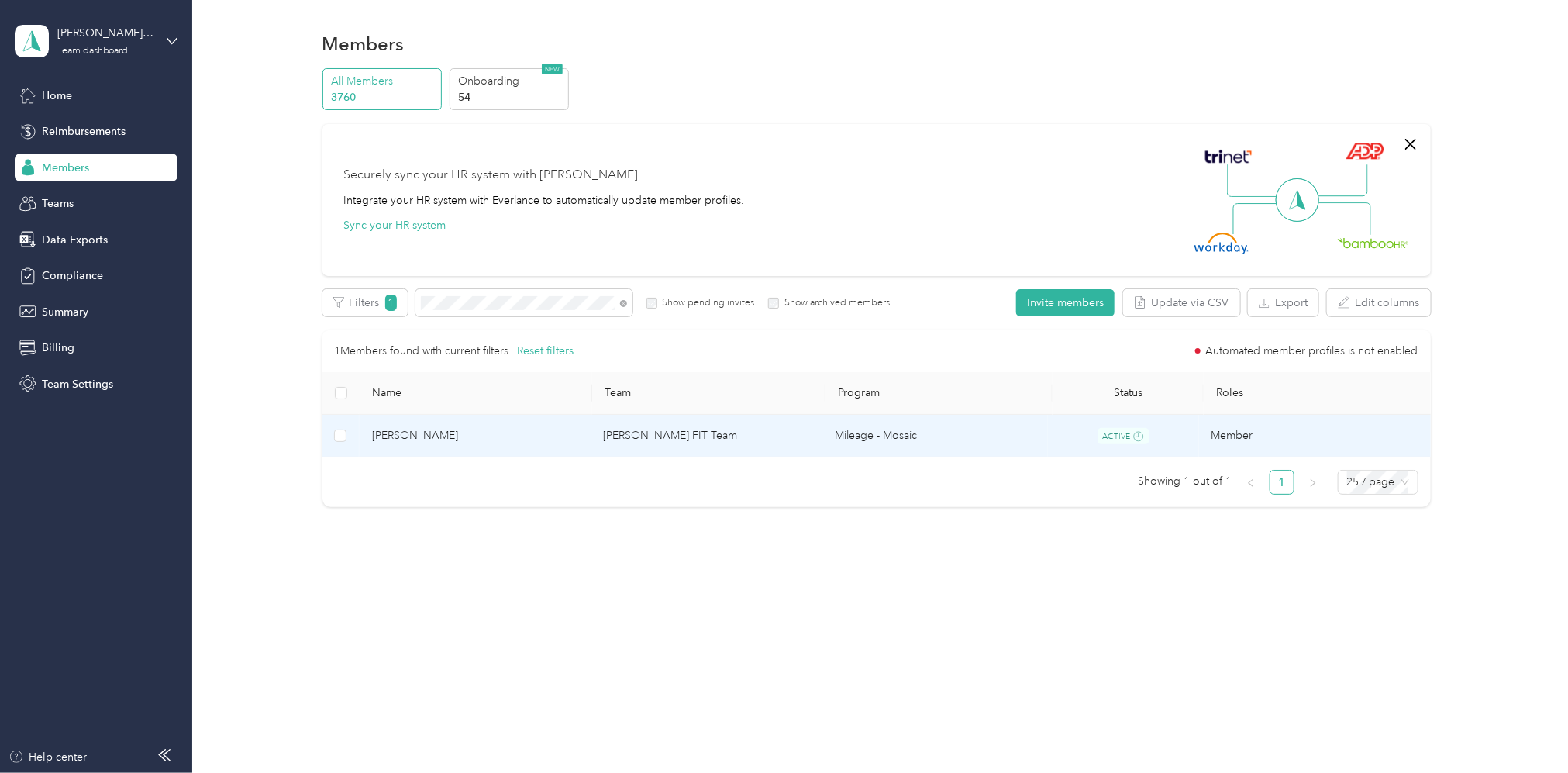
click at [662, 433] on td "[PERSON_NAME] FIT Team" at bounding box center [707, 437] width 232 height 43
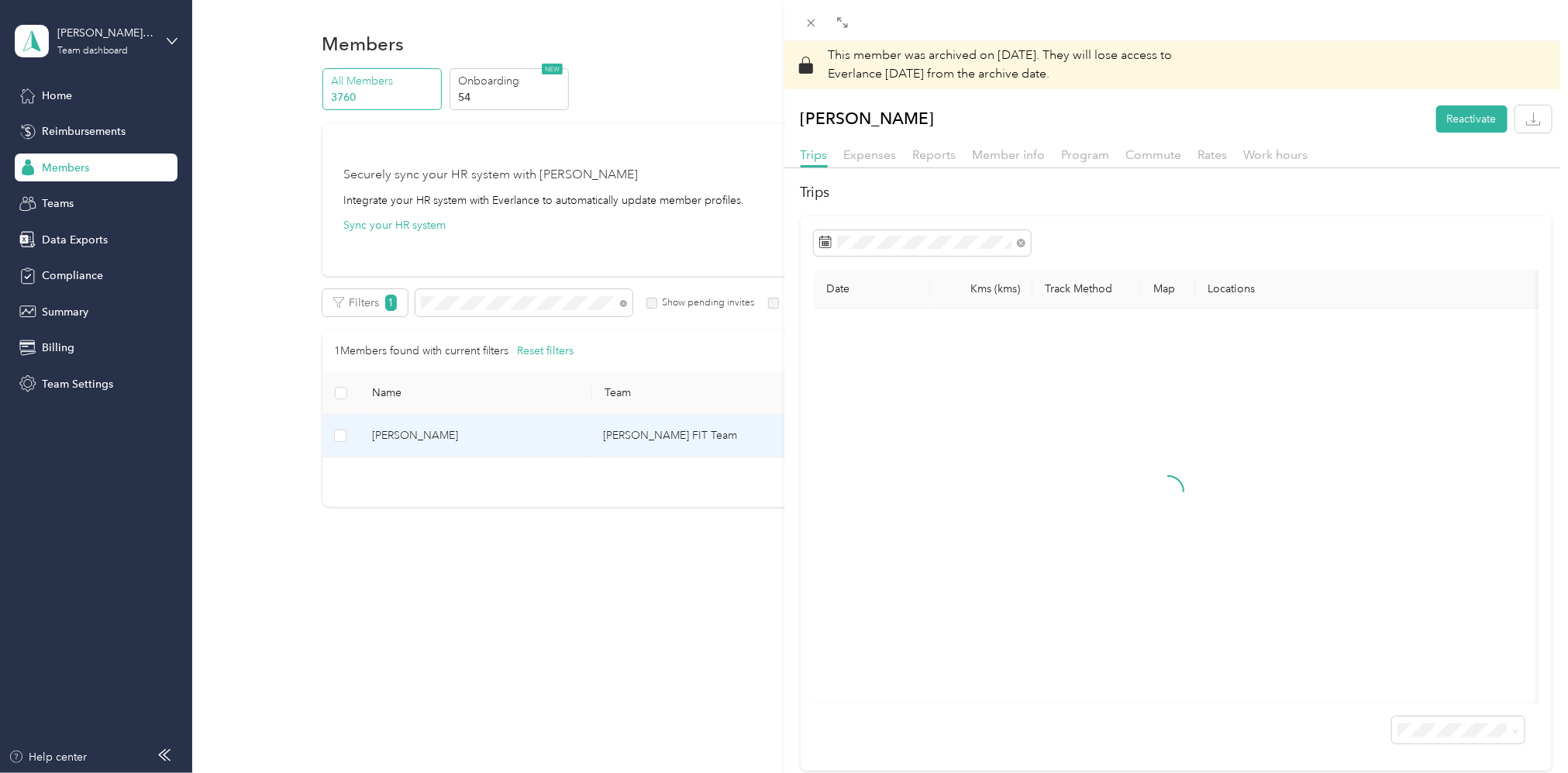
drag, startPoint x: 556, startPoint y: 313, endPoint x: 478, endPoint y: 302, distance: 78.8
click at [555, 313] on div "This member was archived on [DATE] . They will lose access to Everlance [DATE] …" at bounding box center [784, 386] width 1568 height 773
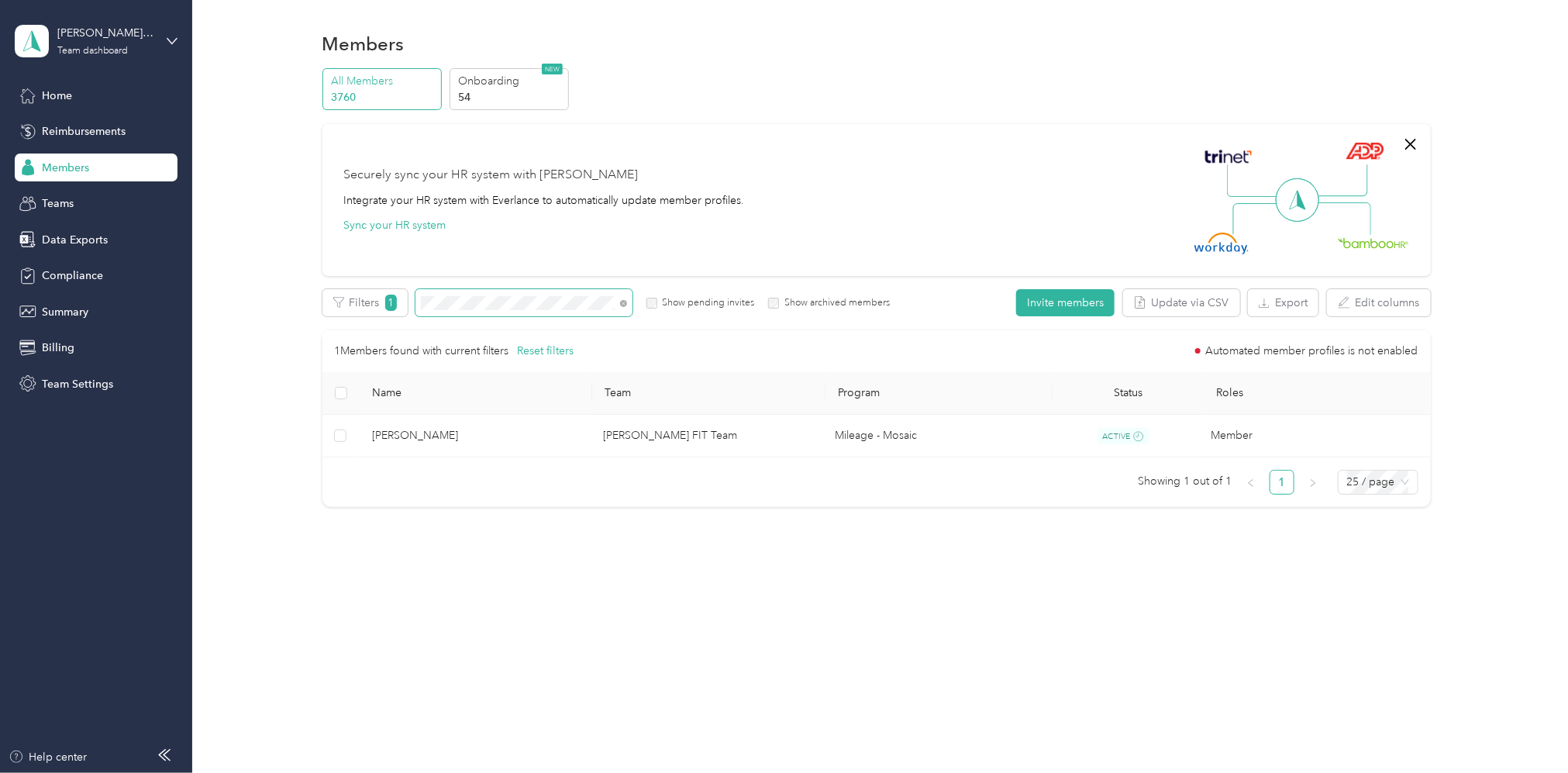
click at [425, 312] on span at bounding box center [524, 302] width 217 height 27
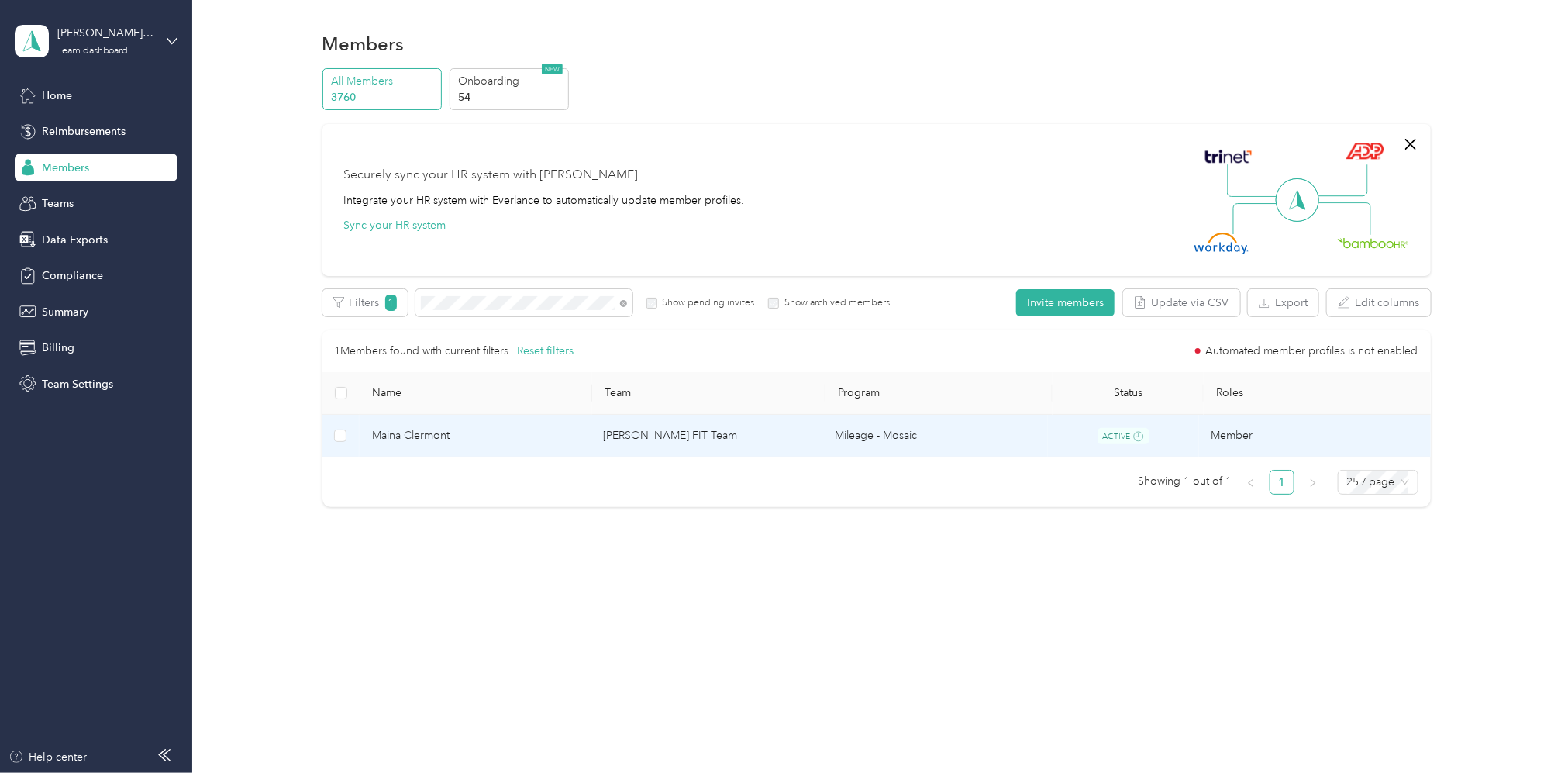
click at [739, 433] on td "[PERSON_NAME] FIT Team" at bounding box center [707, 437] width 232 height 43
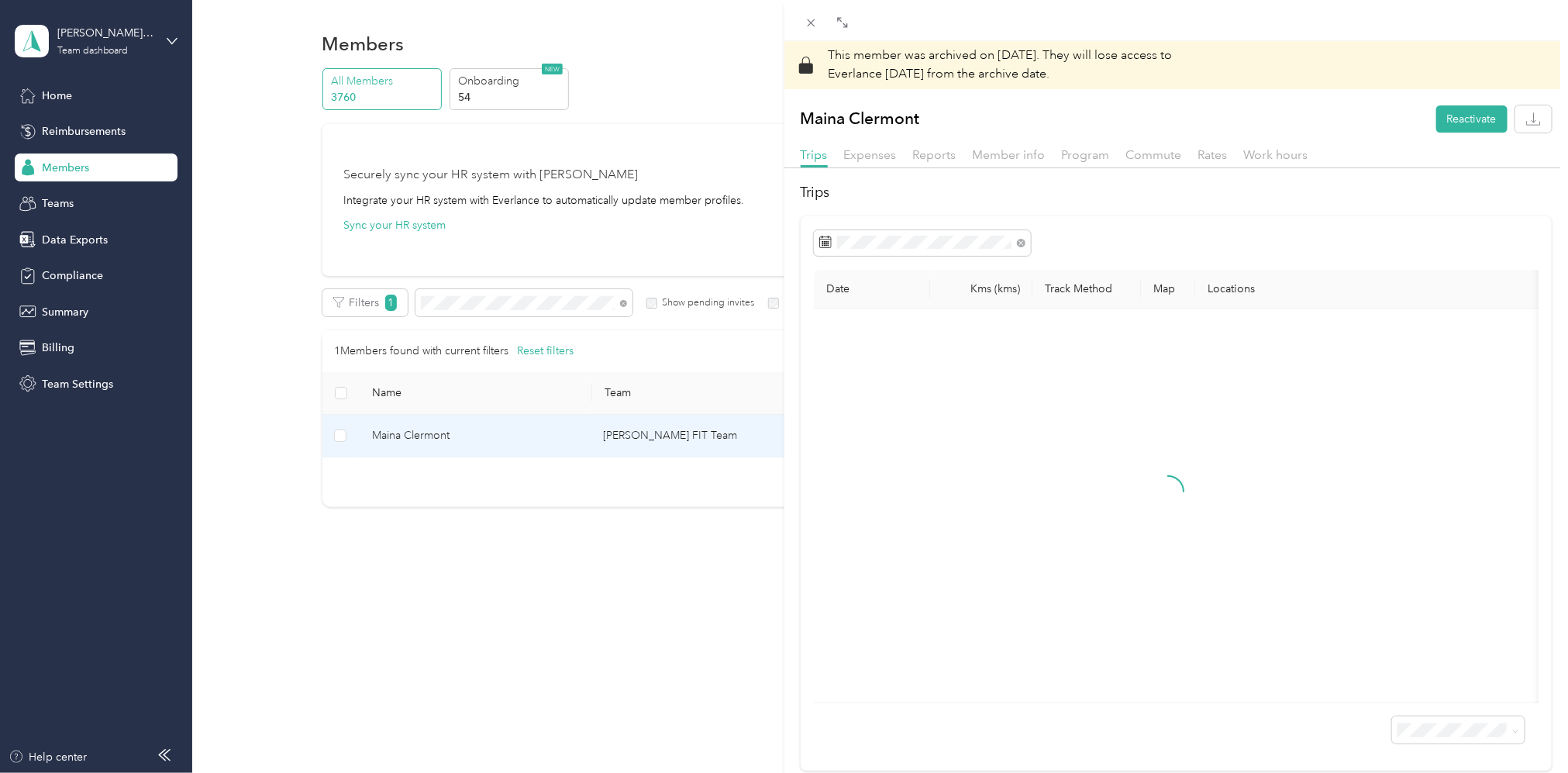
click at [497, 293] on div "This member was archived on [DATE] . They will lose access to Everlance [DATE] …" at bounding box center [784, 386] width 1568 height 773
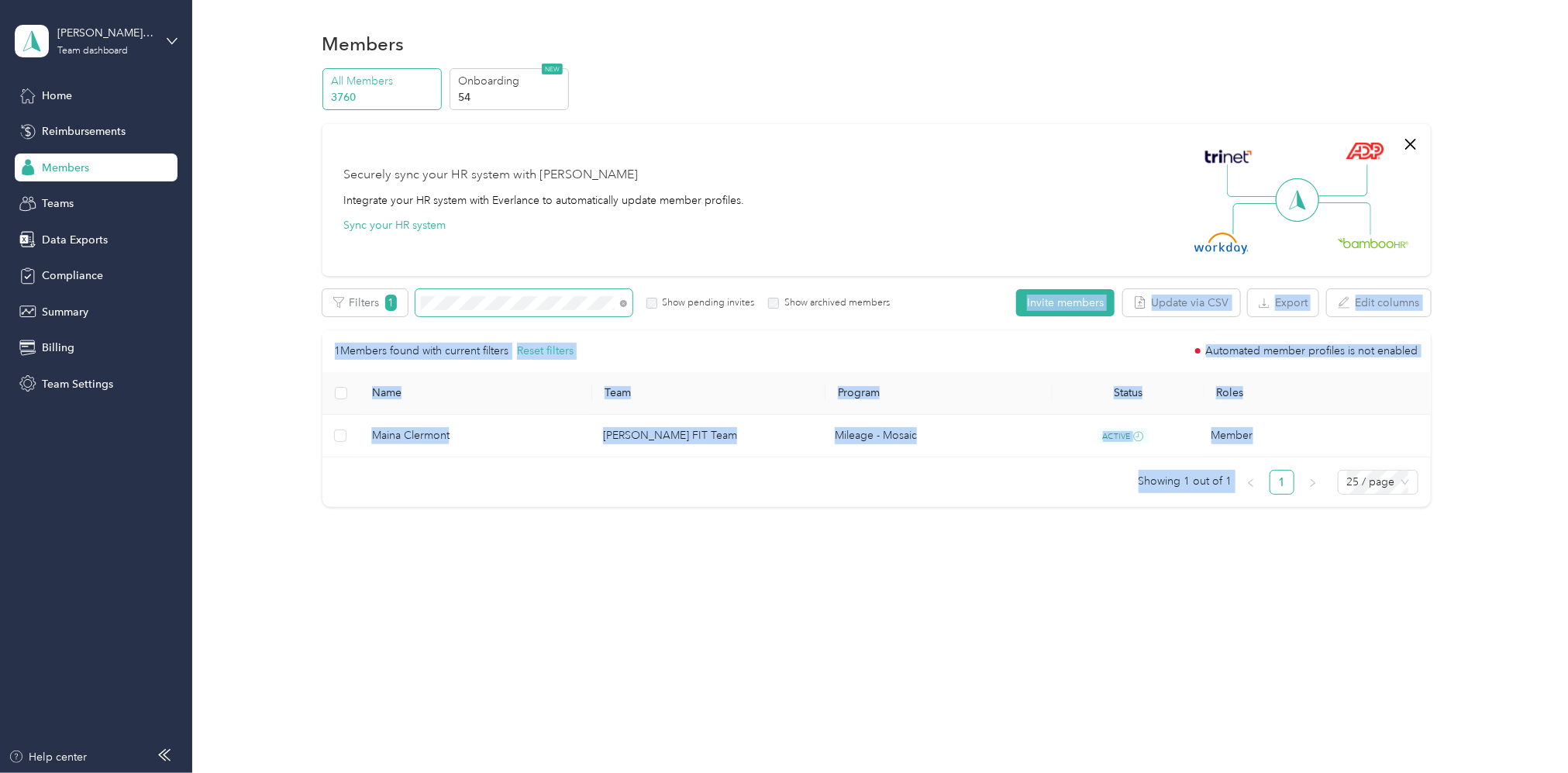
drag, startPoint x: 445, startPoint y: 307, endPoint x: 430, endPoint y: 310, distance: 15.3
drag, startPoint x: 430, startPoint y: 310, endPoint x: 469, endPoint y: 295, distance: 41.8
click at [467, 295] on span at bounding box center [524, 302] width 217 height 27
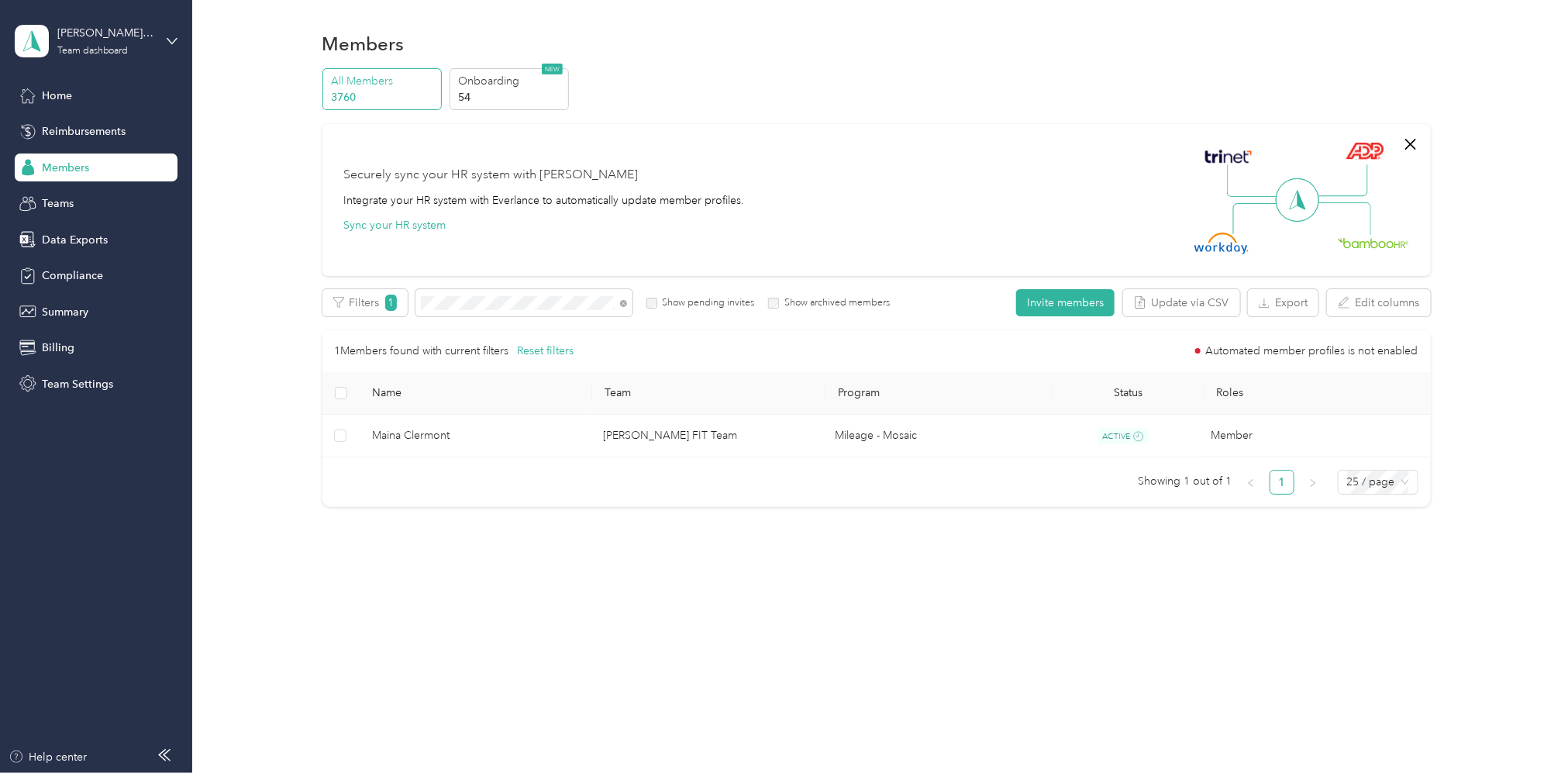
click at [945, 197] on div "Securely sync your HR system with Everlance Integrate your HR system with Everl…" at bounding box center [870, 201] width 1051 height 109
click at [418, 310] on span at bounding box center [524, 302] width 217 height 27
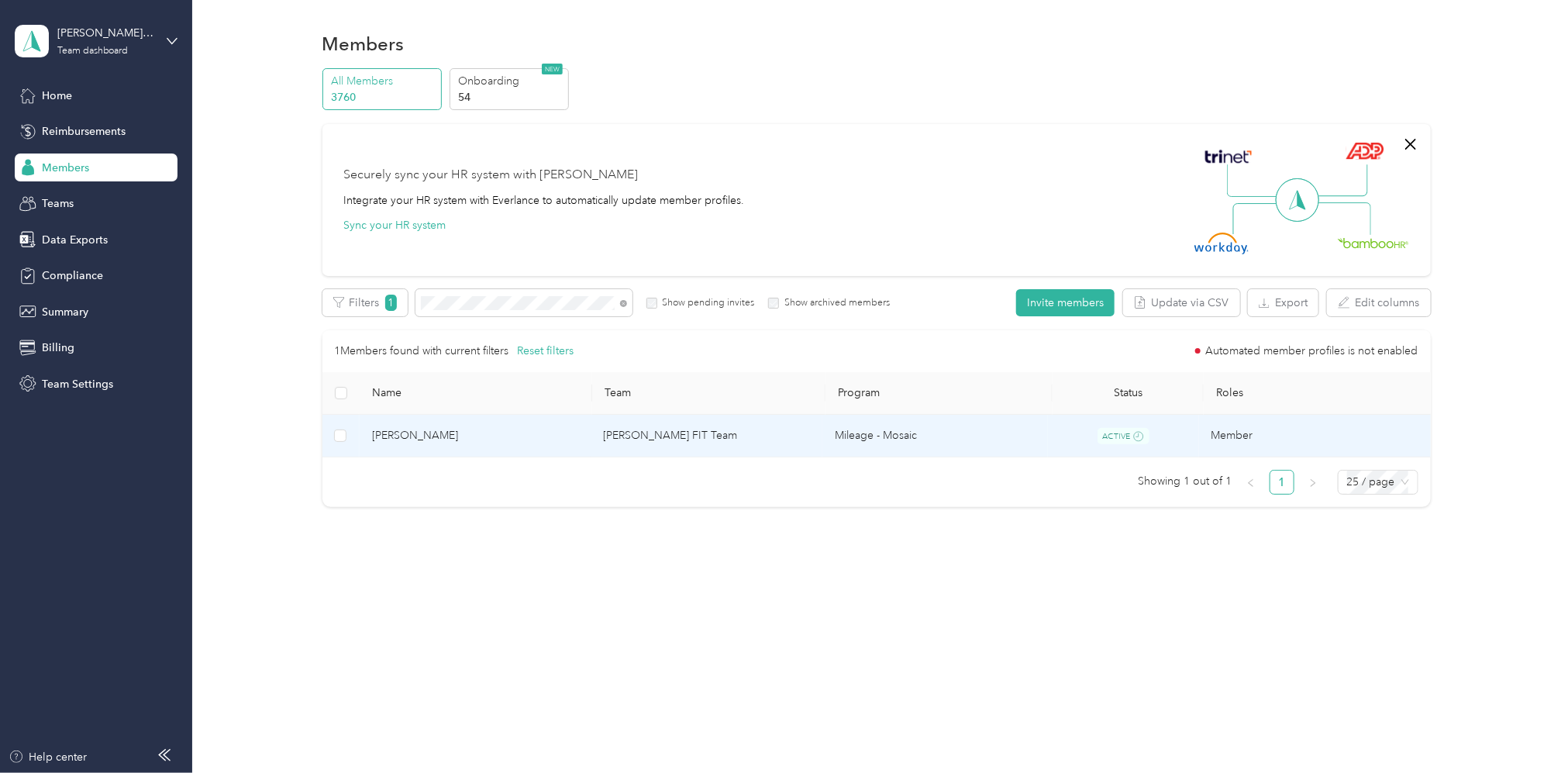
click at [758, 437] on td "[PERSON_NAME] FIT Team" at bounding box center [707, 437] width 232 height 43
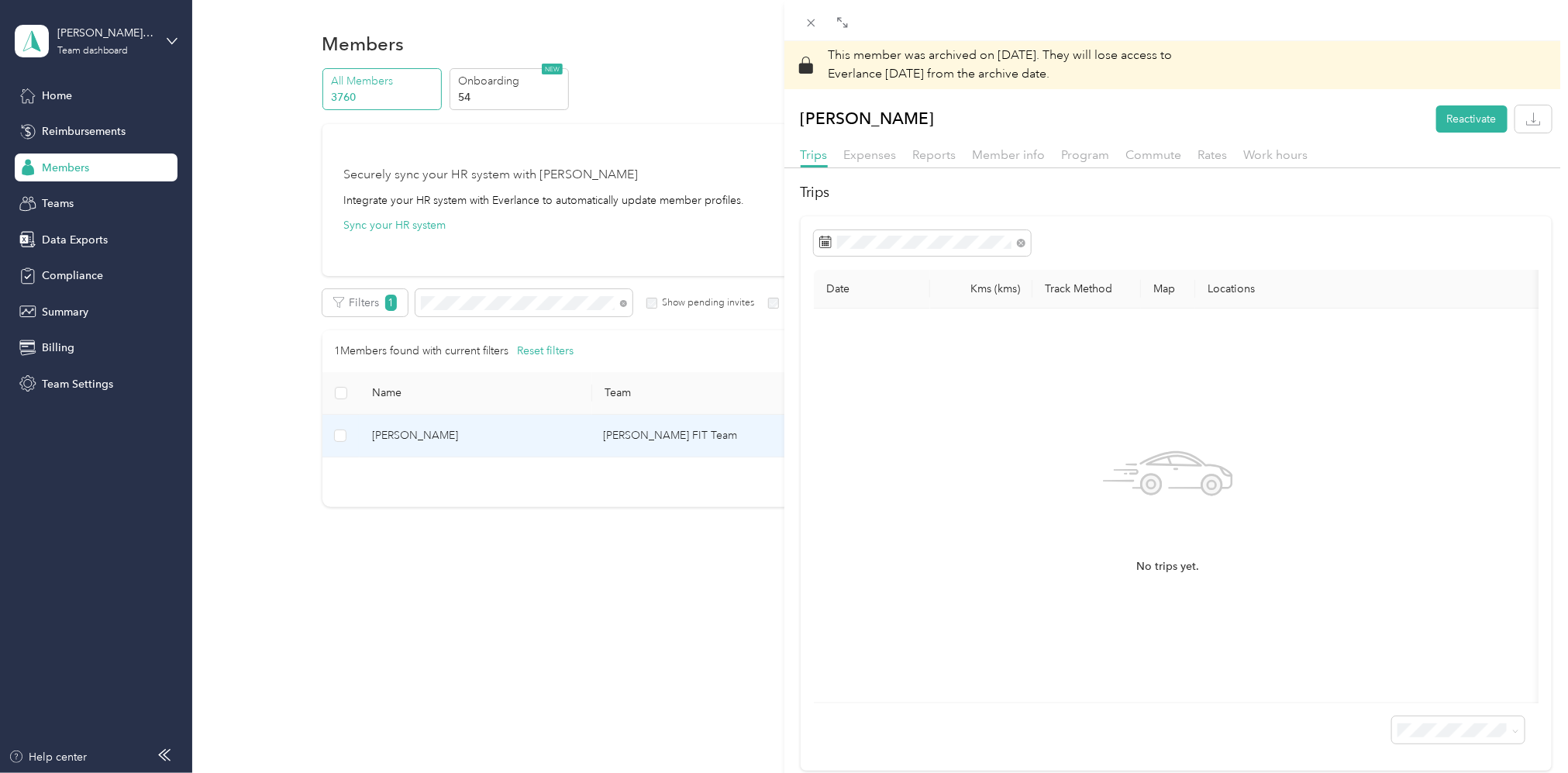
click at [462, 300] on div "This member was archived on [DATE] . They will lose access to Everlance [DATE] …" at bounding box center [784, 386] width 1568 height 773
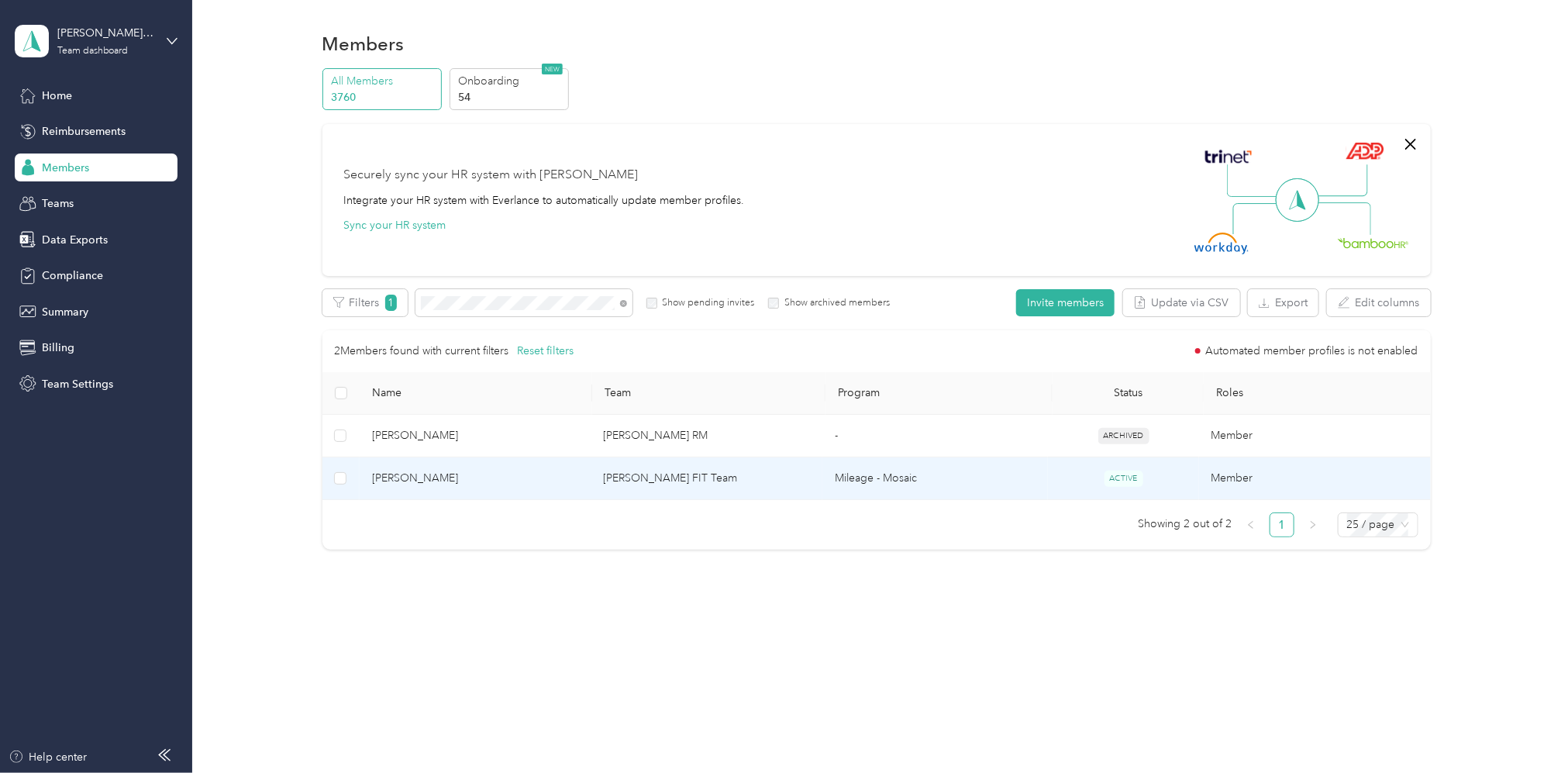
click at [663, 482] on td "[PERSON_NAME] FIT Team" at bounding box center [707, 479] width 232 height 43
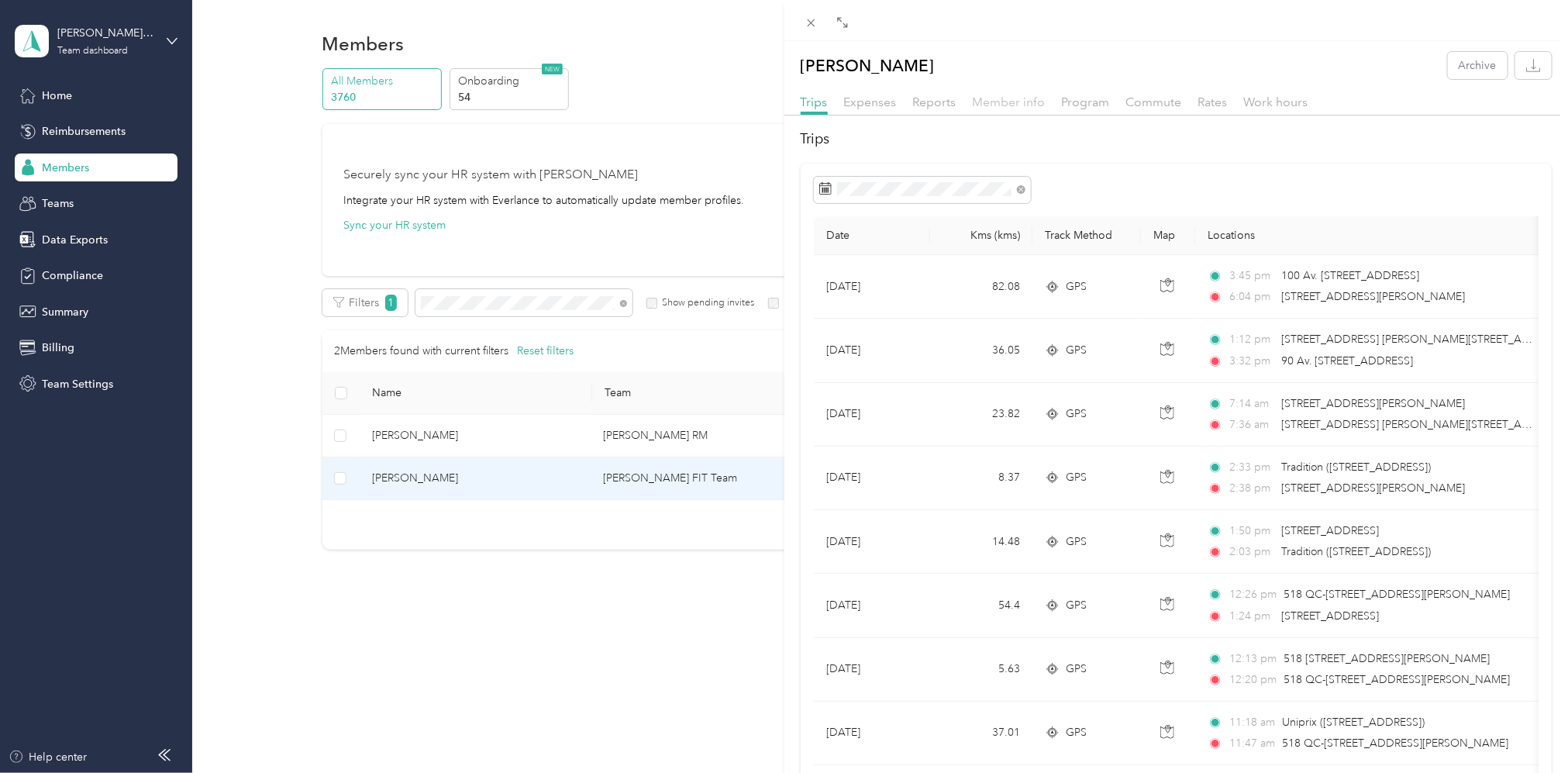
click at [997, 99] on span "Member info" at bounding box center [1009, 102] width 73 height 15
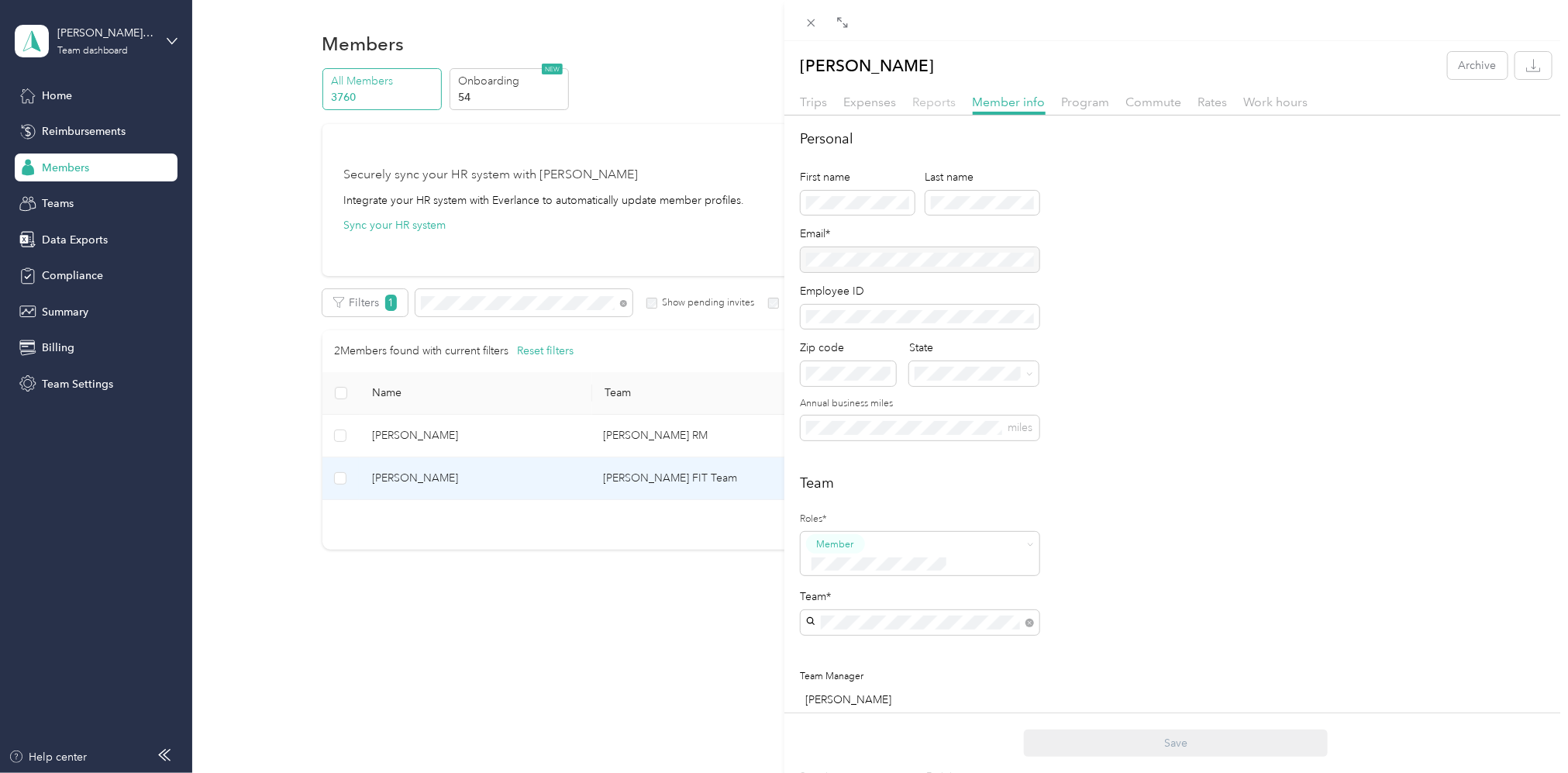
click at [934, 99] on span "Reports" at bounding box center [934, 102] width 43 height 15
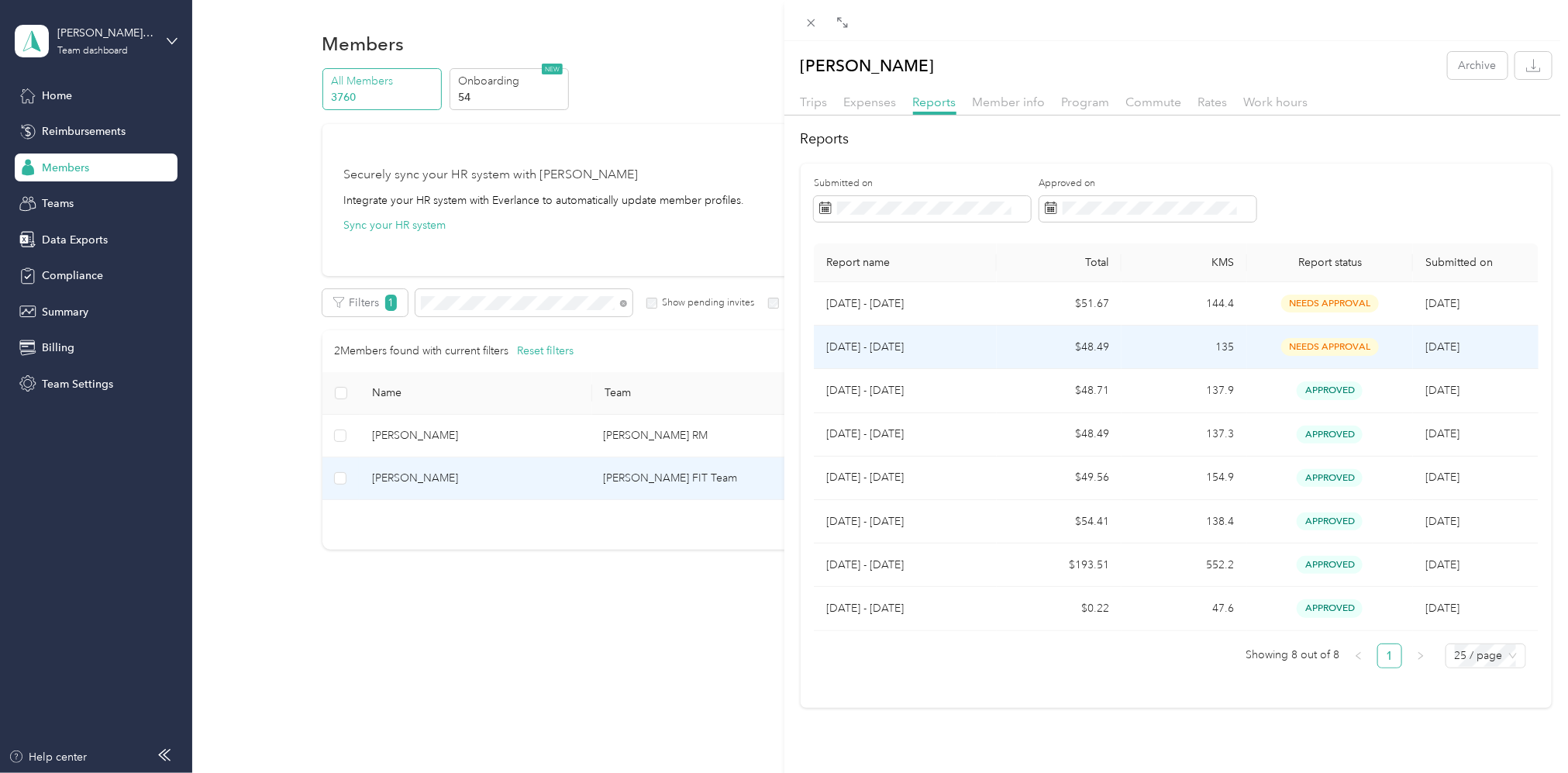
click at [883, 343] on p "[DATE] - [DATE]" at bounding box center [905, 347] width 158 height 17
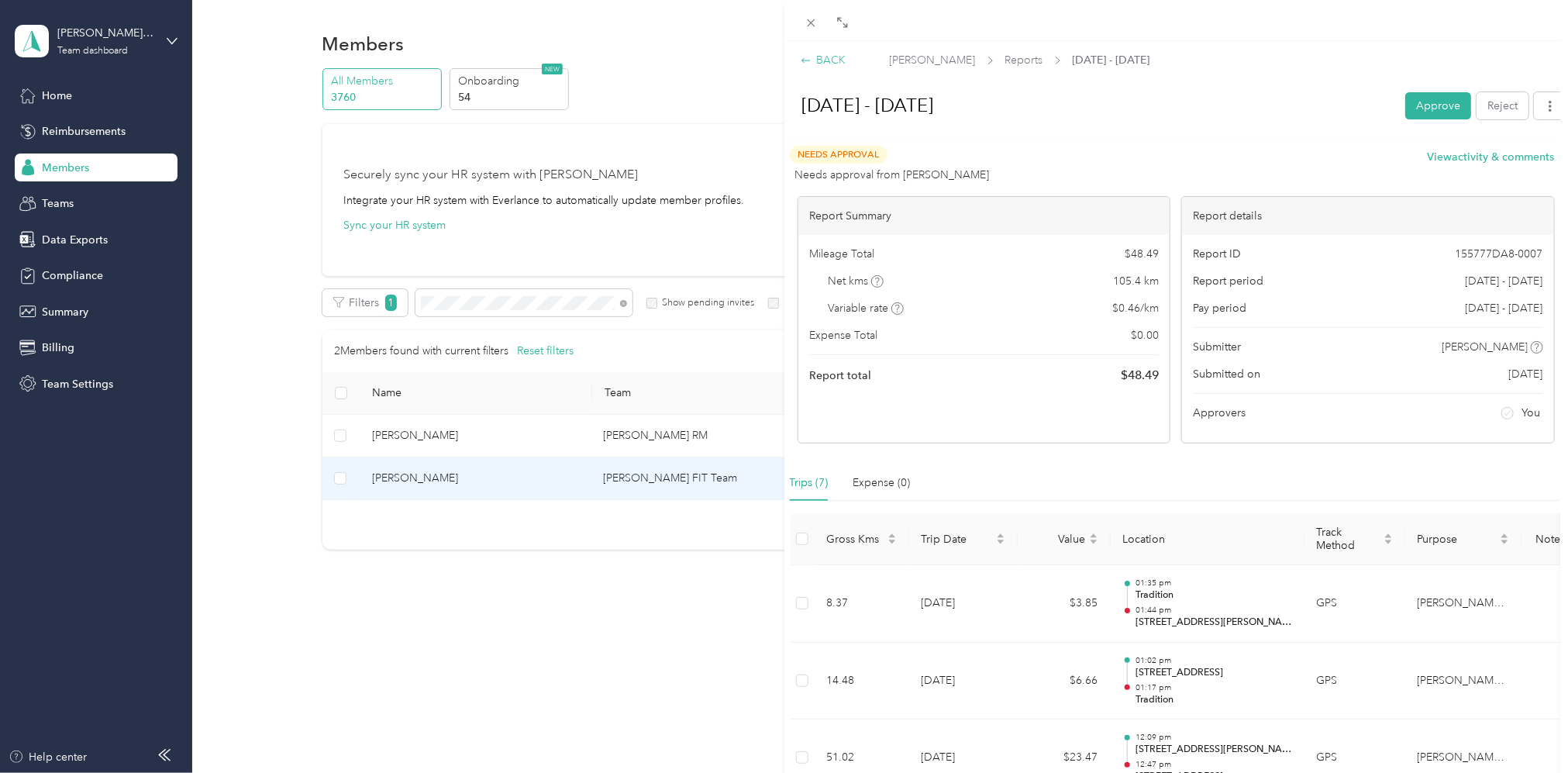
click at [801, 59] on icon at bounding box center [806, 61] width 11 height 11
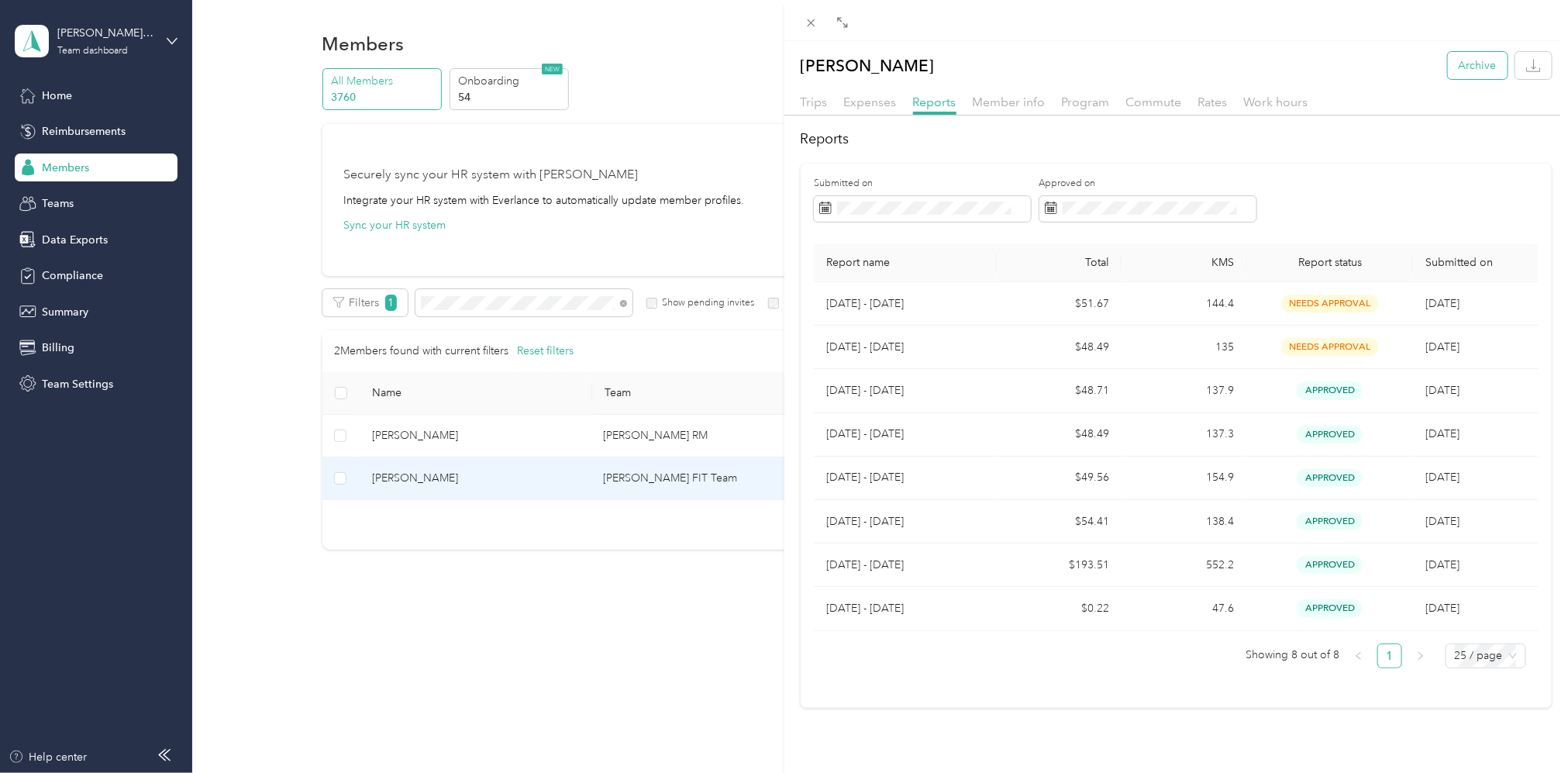
click at [1459, 63] on button "Archive" at bounding box center [1478, 66] width 60 height 27
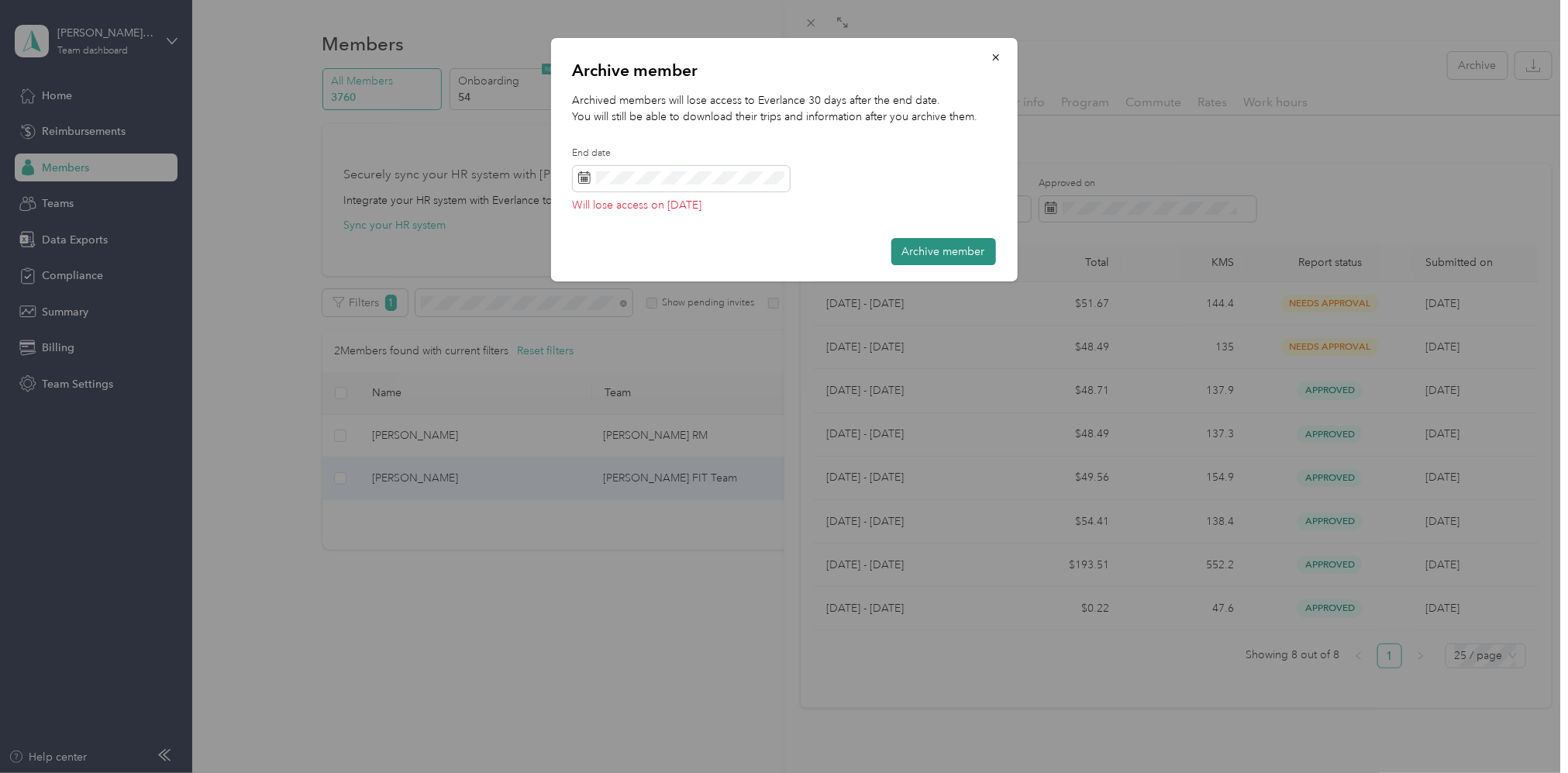
click at [957, 256] on button "Archive member" at bounding box center [944, 252] width 105 height 27
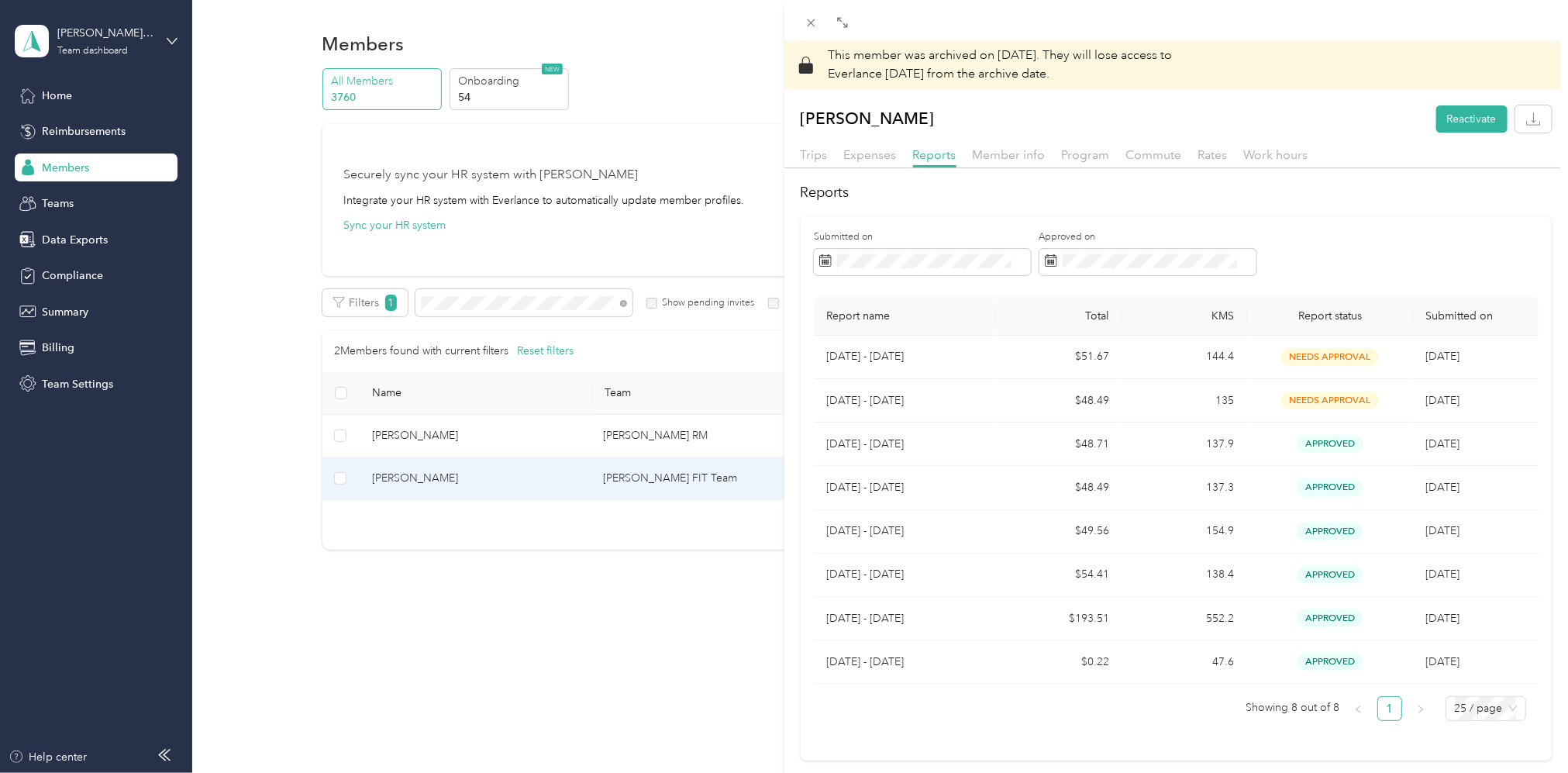
drag, startPoint x: 569, startPoint y: 315, endPoint x: 551, endPoint y: 307, distance: 19.7
click at [569, 314] on div "This member was archived on [DATE] . They will lose access to Everlance [DATE] …" at bounding box center [784, 386] width 1568 height 773
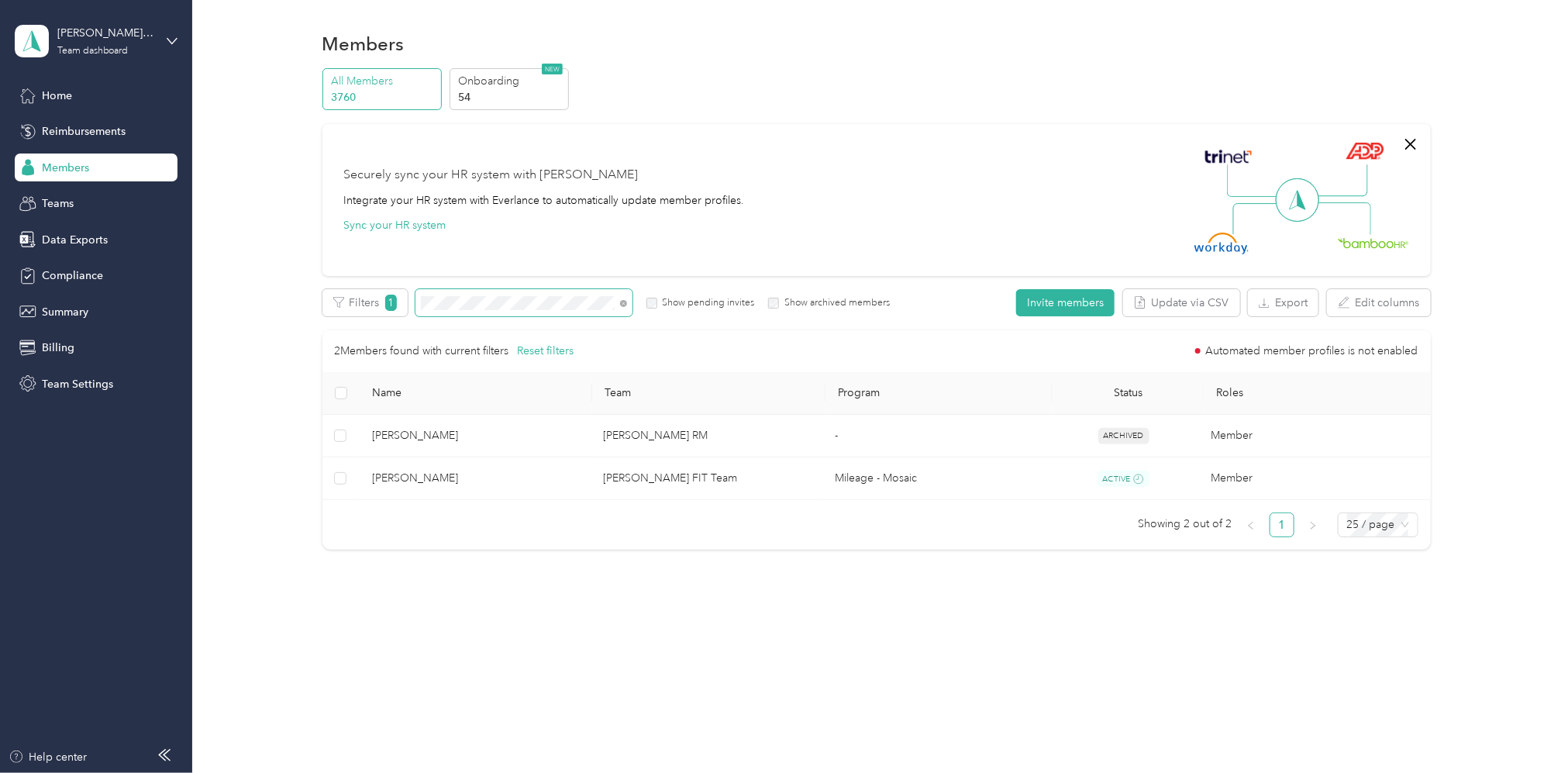
click at [418, 312] on span at bounding box center [524, 302] width 217 height 27
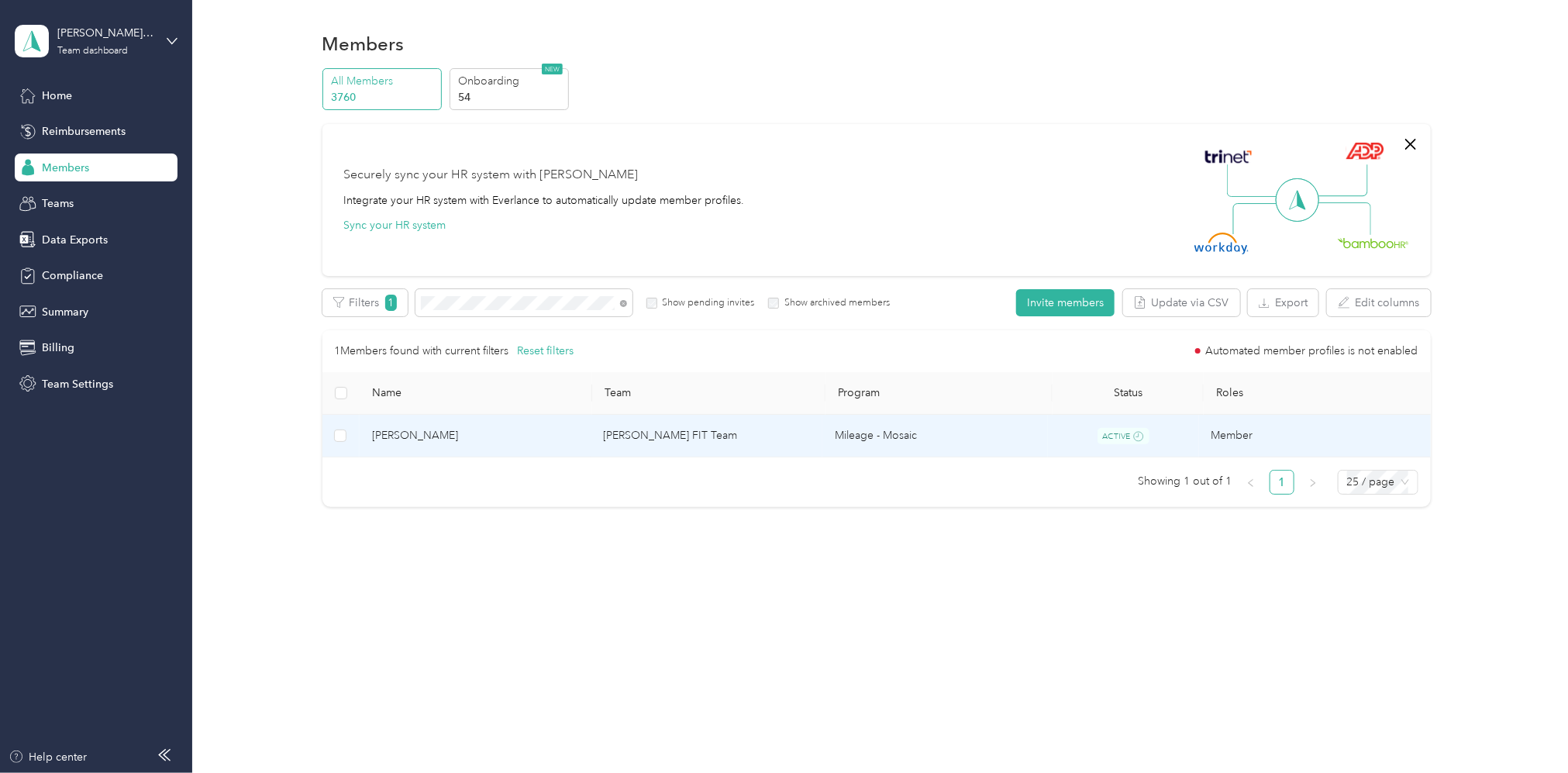
click at [805, 445] on td "[PERSON_NAME] FIT Team" at bounding box center [707, 437] width 232 height 43
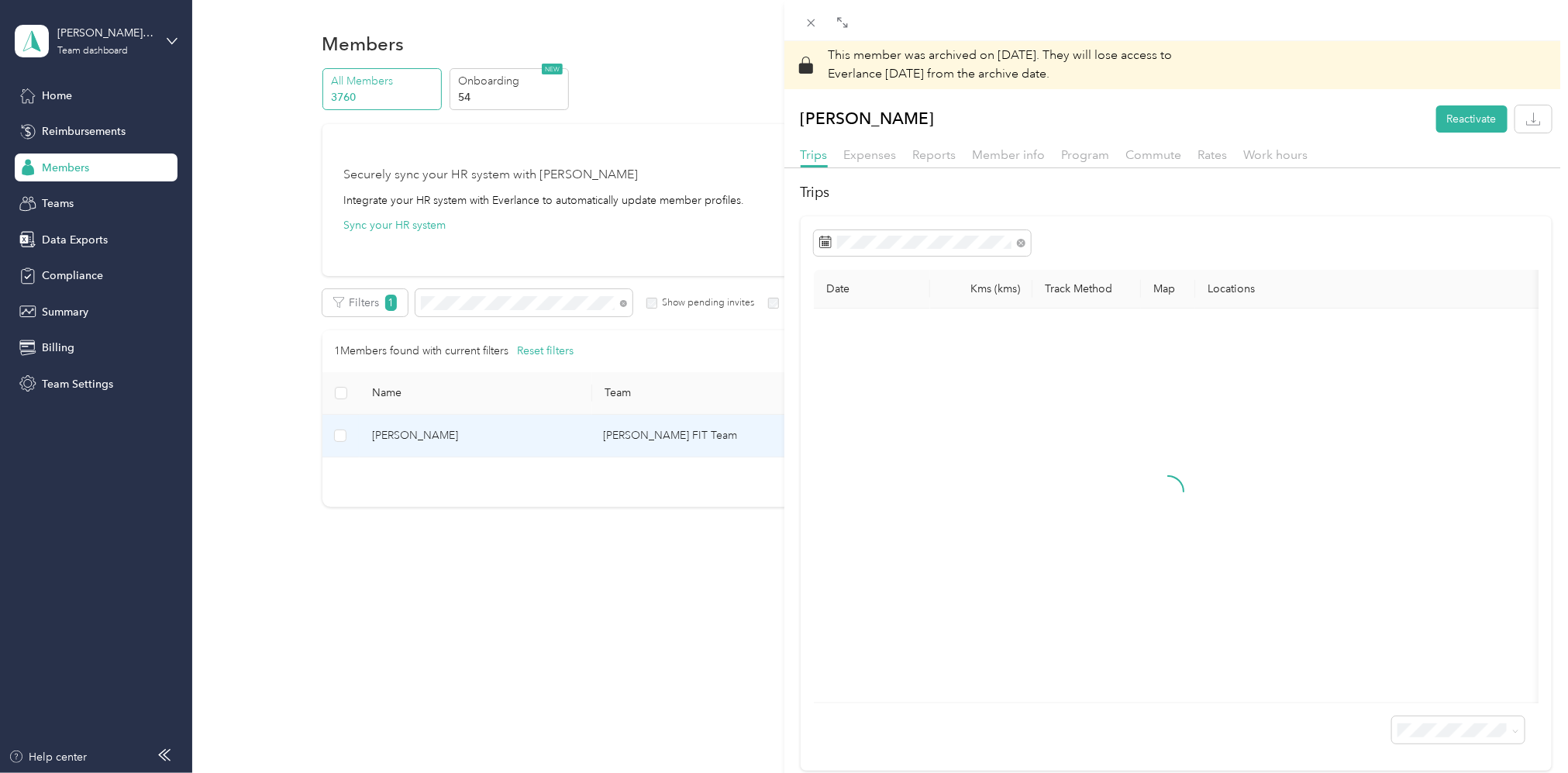
click at [466, 306] on div "This member was archived on [DATE] . They will lose access to Everlance [DATE] …" at bounding box center [784, 386] width 1568 height 773
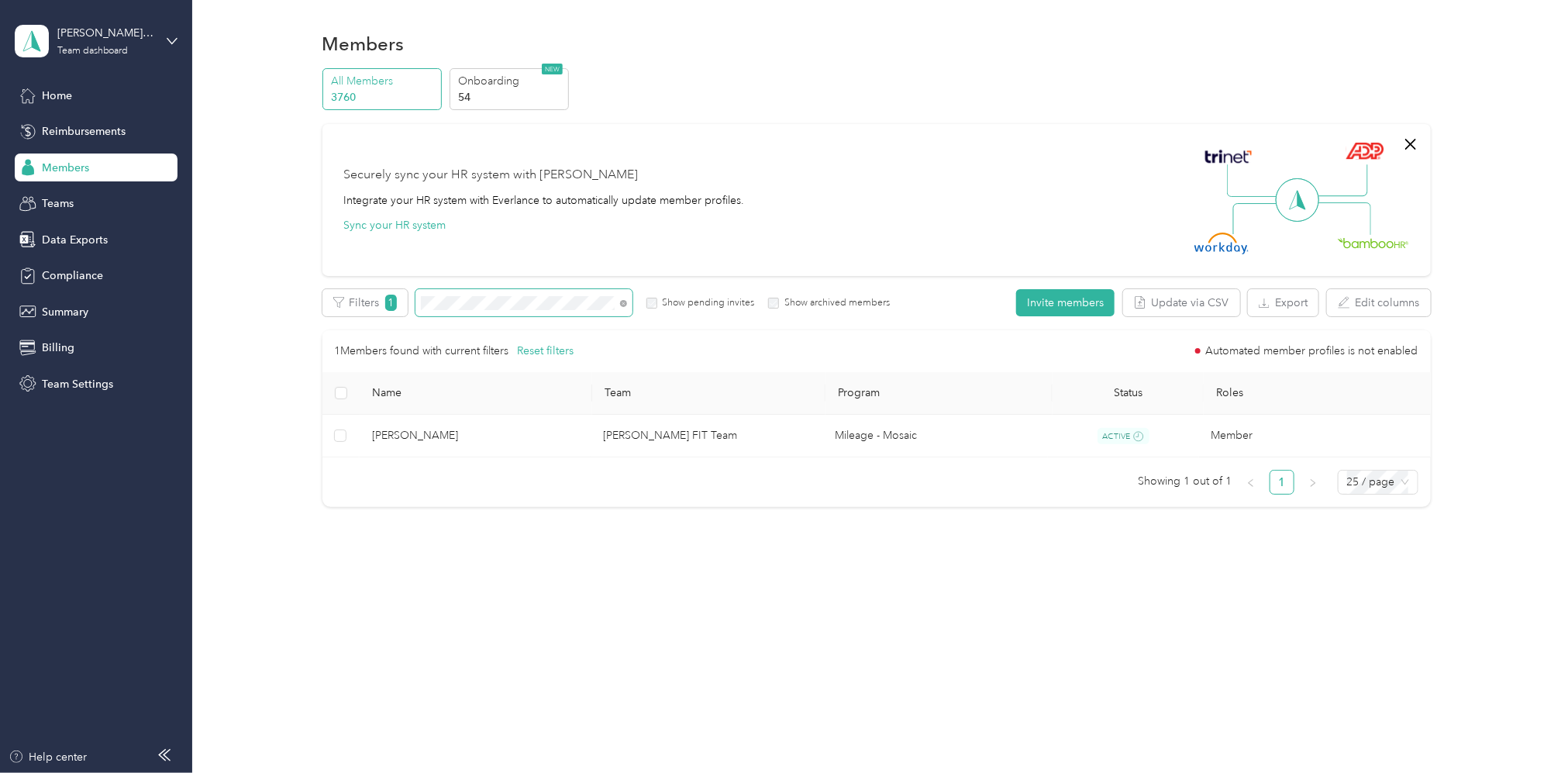
click at [417, 306] on span at bounding box center [524, 302] width 217 height 27
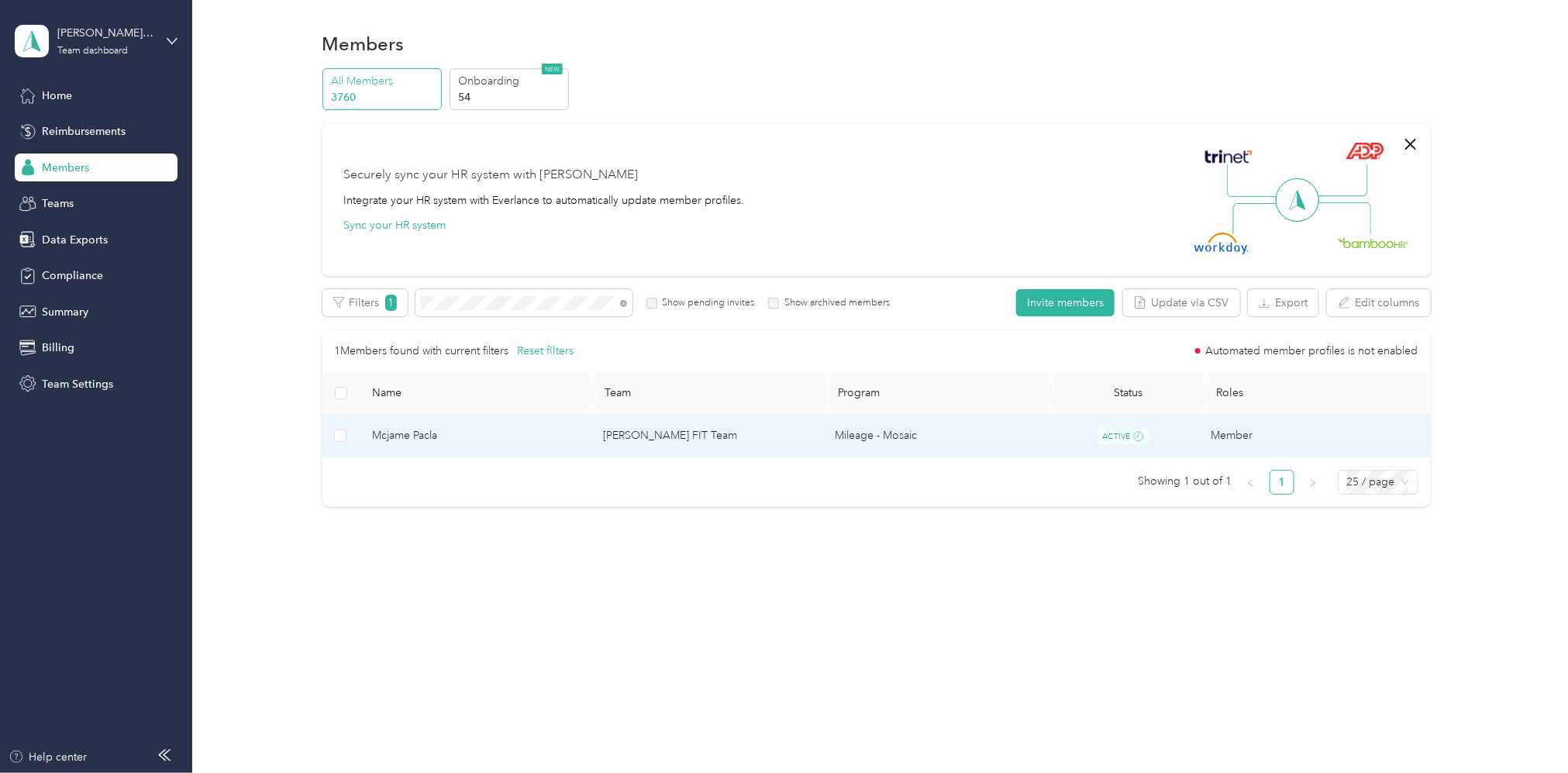
click at [742, 439] on td "[PERSON_NAME] FIT Team" at bounding box center [707, 437] width 232 height 43
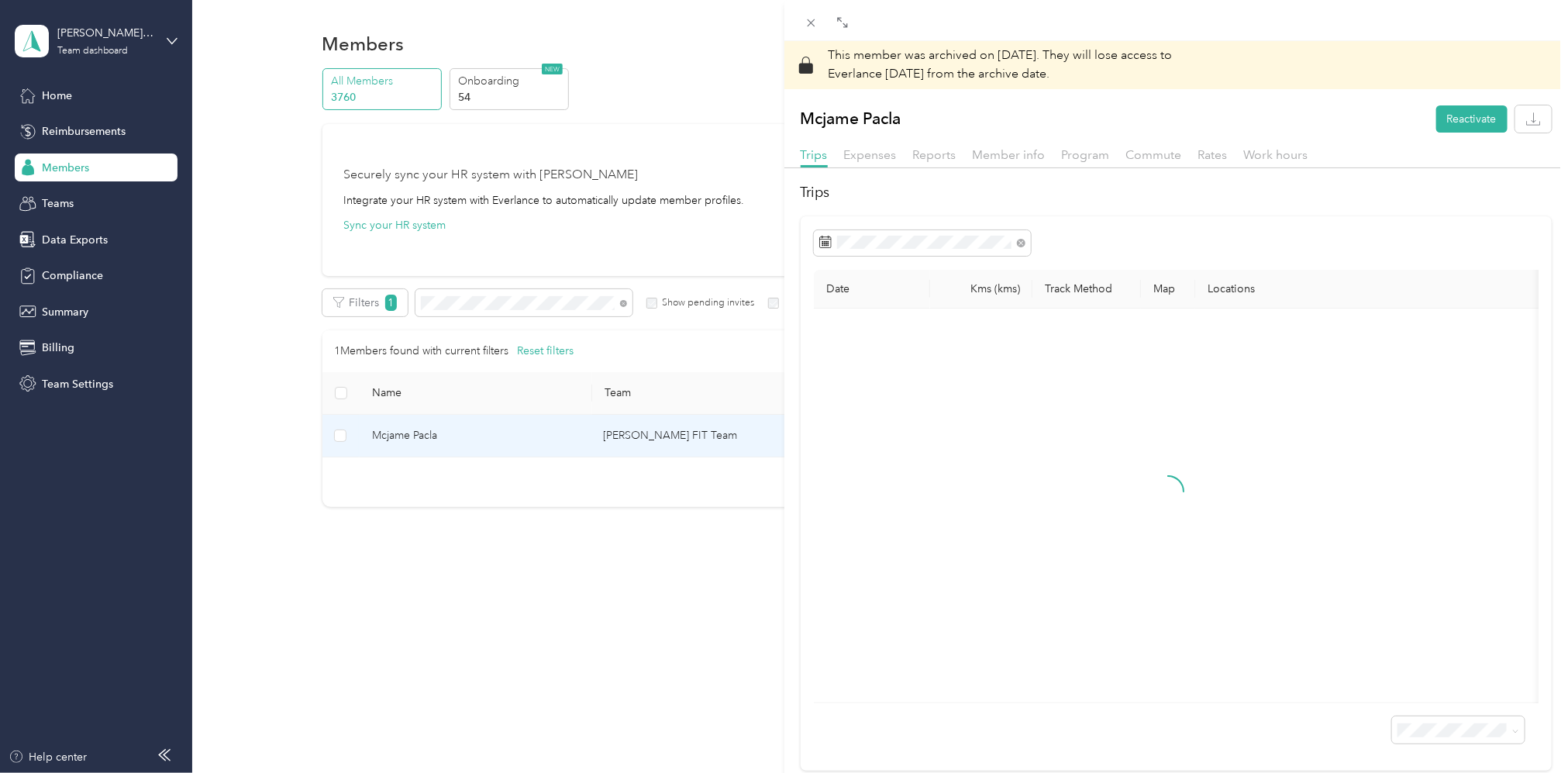
drag, startPoint x: 398, startPoint y: 614, endPoint x: 398, endPoint y: 565, distance: 49.0
click at [398, 609] on div "This member was archived on [DATE] . They will lose access to Everlance [DATE] …" at bounding box center [784, 386] width 1568 height 773
